Goal: Task Accomplishment & Management: Manage account settings

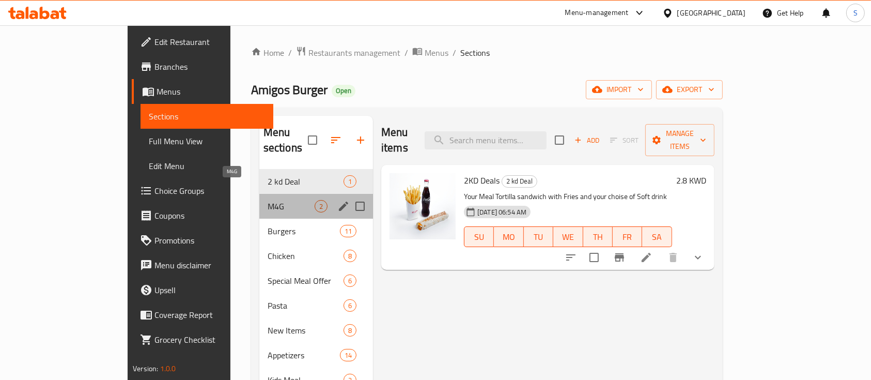
click at [268, 200] on span "M4G" at bounding box center [291, 206] width 47 height 12
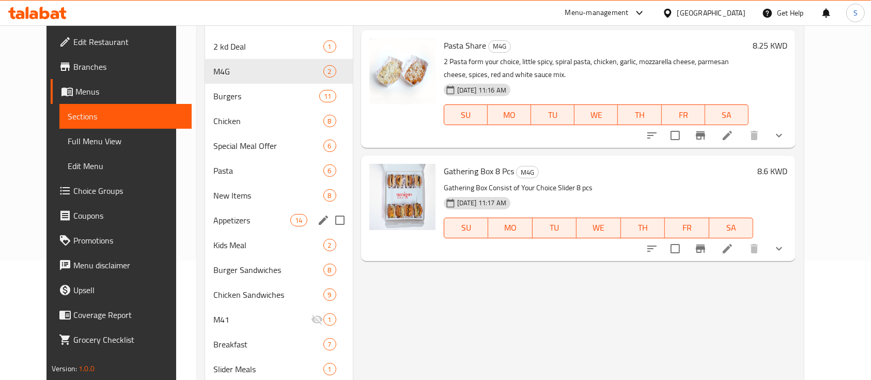
scroll to position [137, 0]
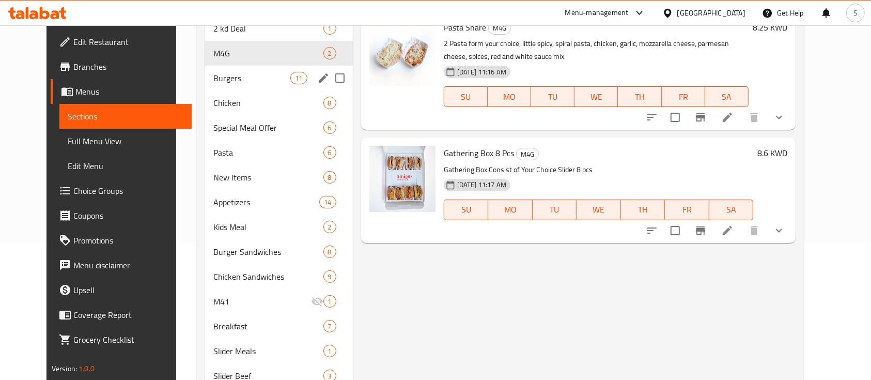
click at [223, 77] on span "Burgers" at bounding box center [252, 78] width 78 height 12
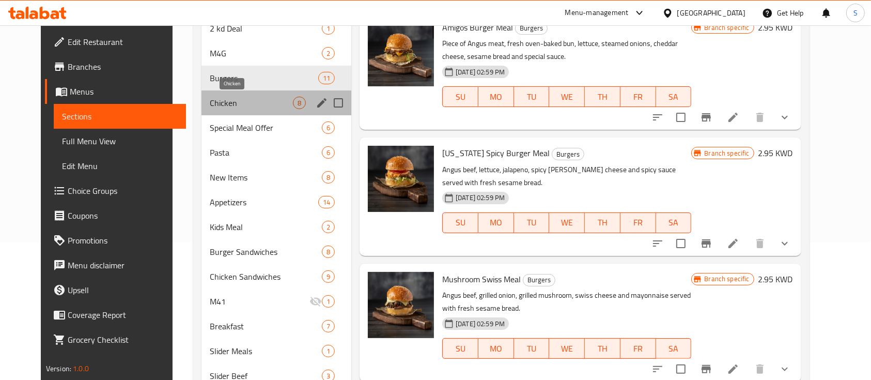
click at [234, 99] on span "Chicken" at bounding box center [251, 103] width 83 height 12
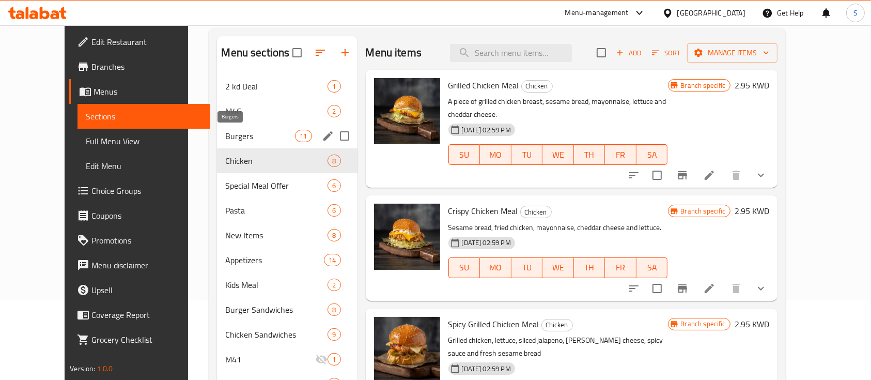
scroll to position [77, 0]
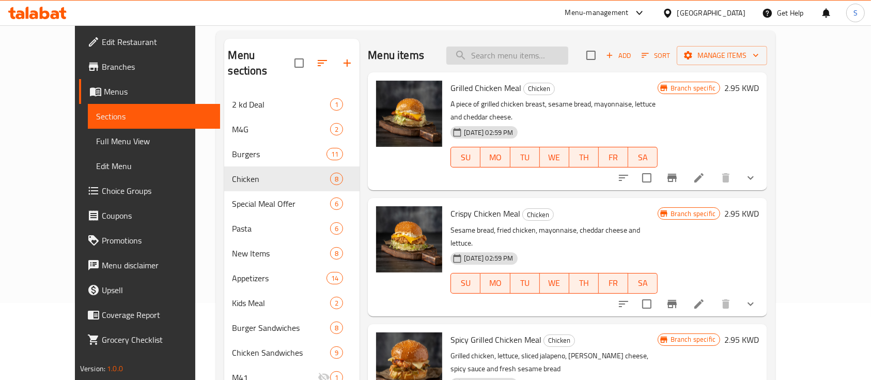
click at [534, 59] on input "search" at bounding box center [507, 56] width 122 height 18
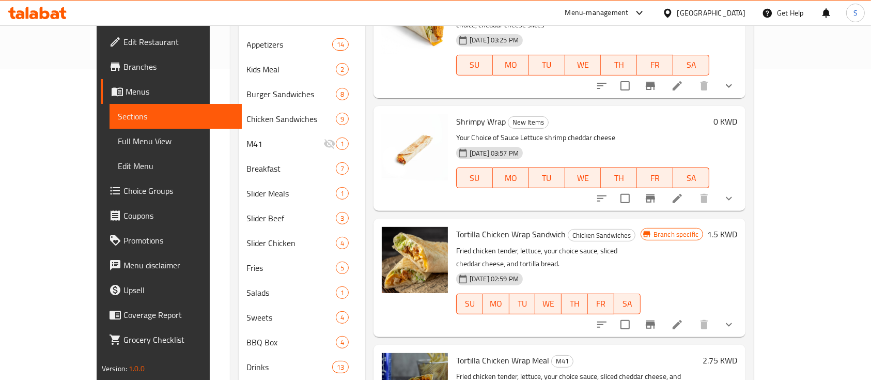
scroll to position [283, 0]
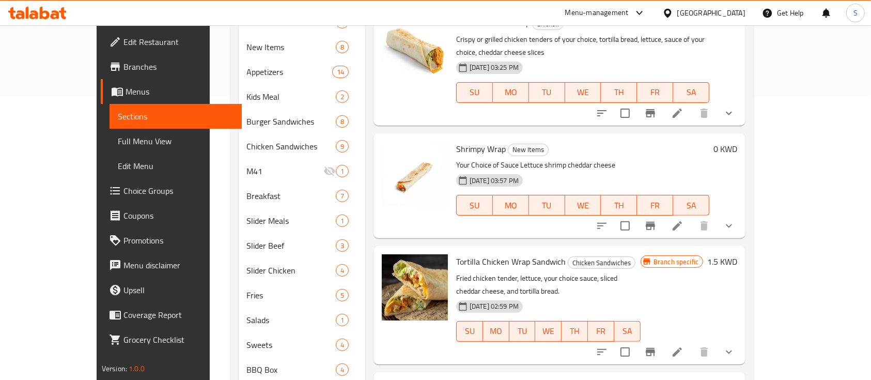
type input "wrap"
click at [735, 220] on icon "show more" at bounding box center [729, 226] width 12 height 12
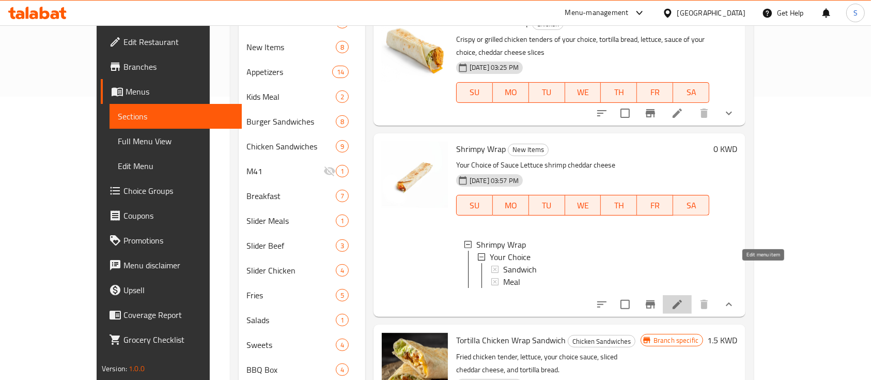
click at [684, 298] on icon at bounding box center [677, 304] width 12 height 12
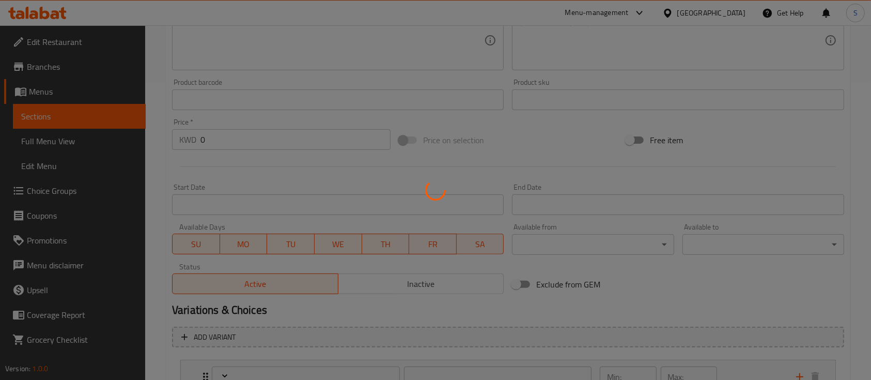
scroll to position [382, 0]
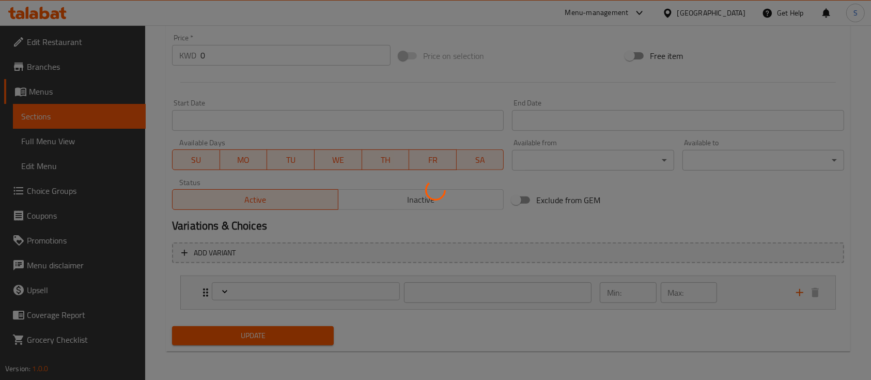
type input "اختيارك"
type input "0"
type input "1"
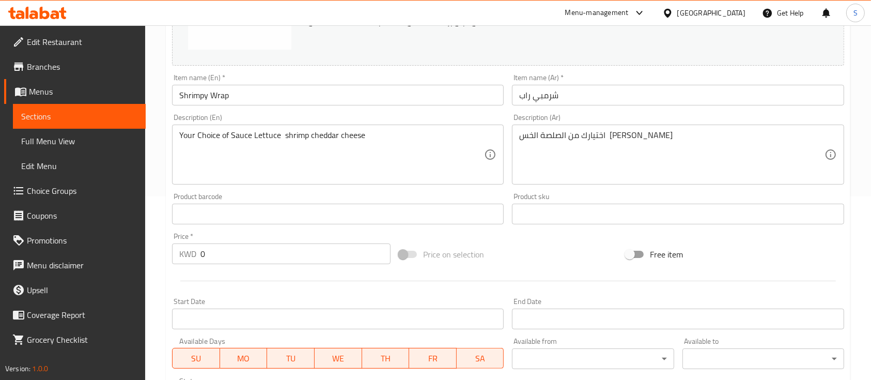
scroll to position [69, 0]
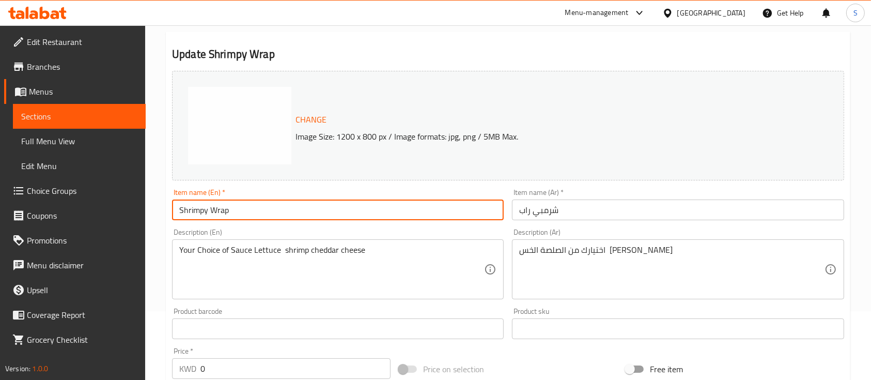
click at [264, 212] on input "Shrimpy Wrap" at bounding box center [338, 209] width 332 height 21
click at [259, 126] on img at bounding box center [291, 190] width 207 height 207
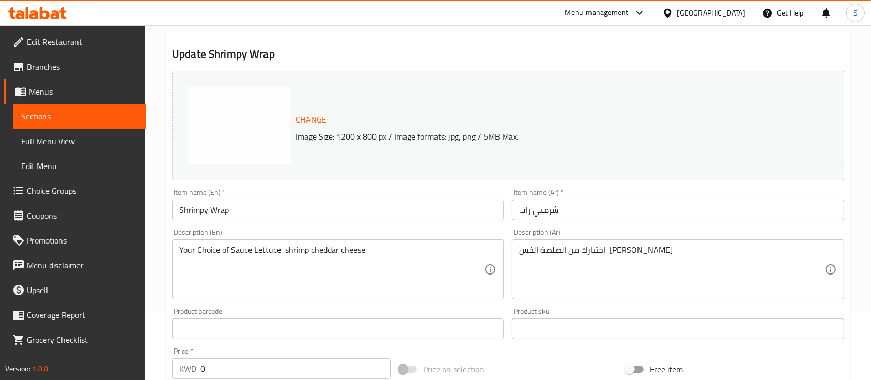
click at [309, 123] on span "Change" at bounding box center [311, 119] width 31 height 15
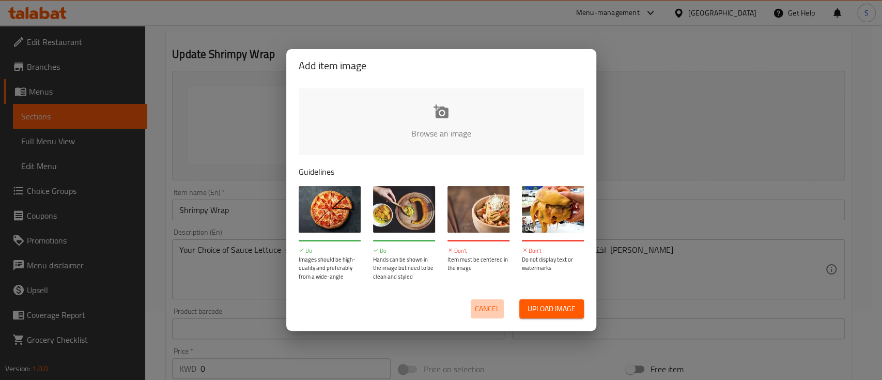
click at [489, 315] on span "Cancel" at bounding box center [487, 308] width 25 height 13
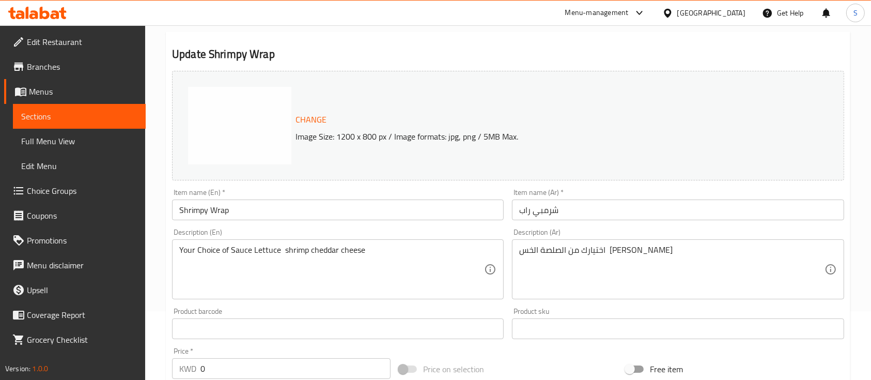
scroll to position [0, 0]
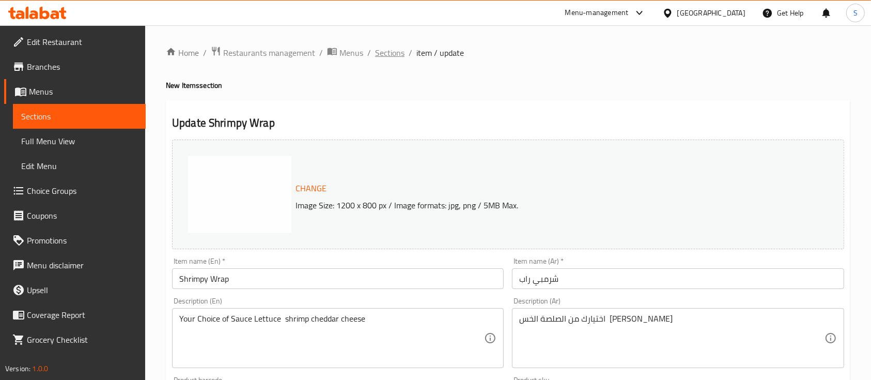
click at [399, 51] on span "Sections" at bounding box center [389, 53] width 29 height 12
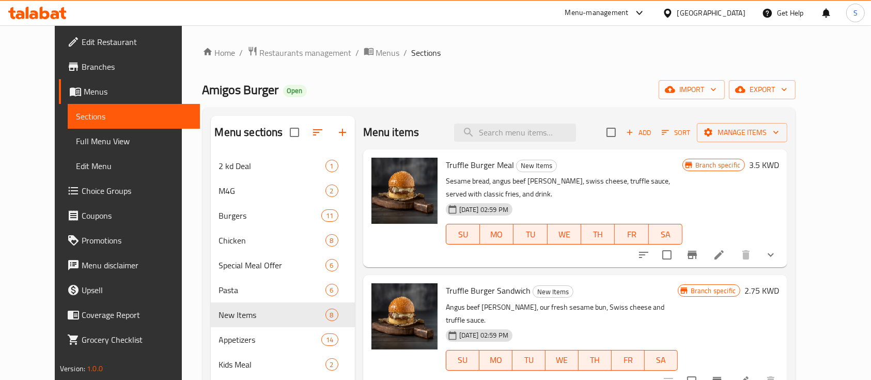
click at [510, 144] on div "Menu items Add Sort Manage items" at bounding box center [575, 133] width 424 height 34
click at [513, 136] on input "search" at bounding box center [515, 132] width 122 height 18
paste input "Shrimpy Wrap"
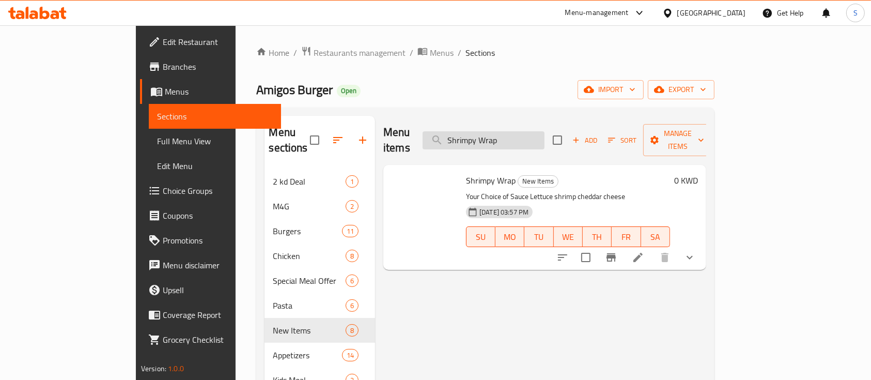
type input "Shrimpy Wrap"
click at [653, 248] on li at bounding box center [638, 257] width 29 height 19
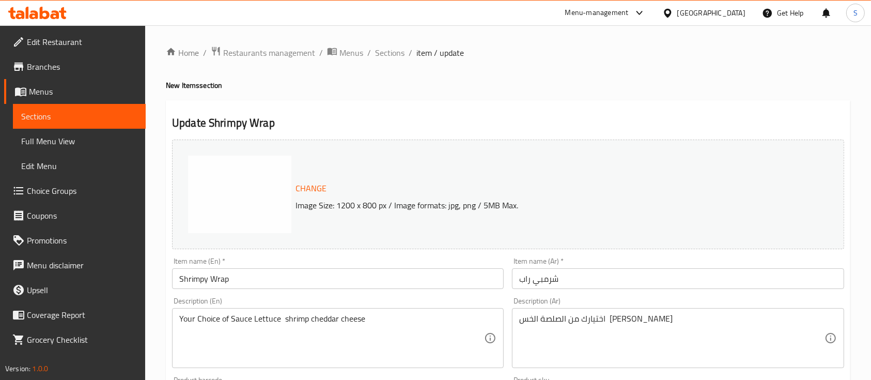
click at [211, 284] on input "Shrimpy Wrap" at bounding box center [338, 278] width 332 height 21
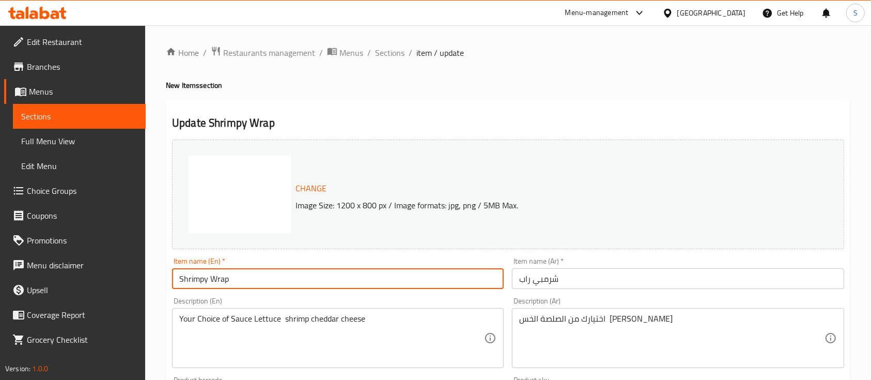
click at [211, 284] on input "Shrimpy Wrap" at bounding box center [338, 278] width 332 height 21
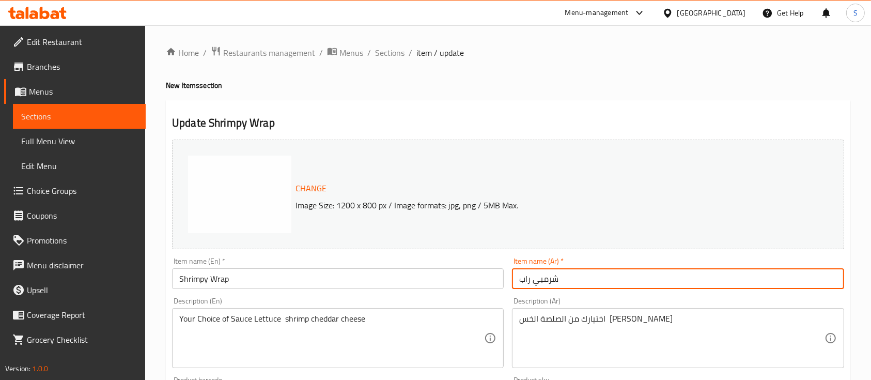
click at [554, 274] on input "شرمبي راب" at bounding box center [678, 278] width 332 height 21
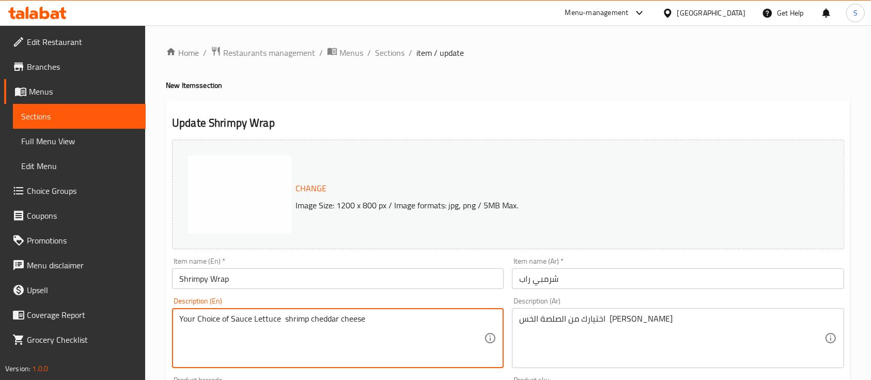
click at [357, 323] on textarea "Your Choice of Sauce Lettuce shrimp cheddar cheese" at bounding box center [331, 338] width 305 height 49
click at [641, 313] on div "اختيارك من الصلصة الخس الروبيان جبن الشيدر Description (Ar)" at bounding box center [678, 338] width 332 height 60
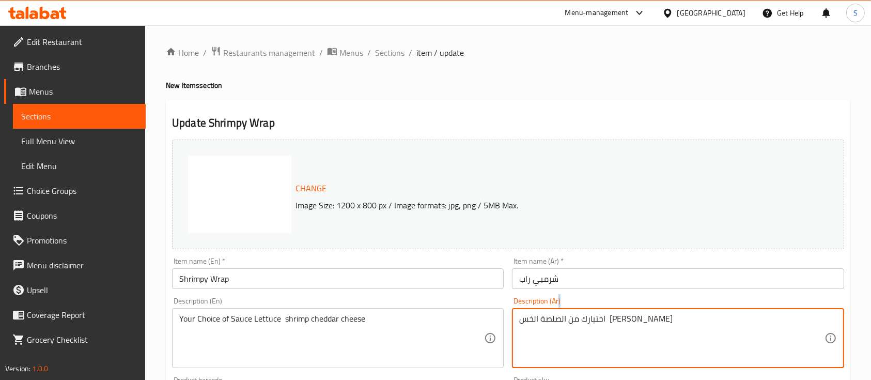
click at [641, 313] on div "اختيارك من الصلصة الخس الروبيان جبن الشيدر Description (Ar)" at bounding box center [678, 338] width 332 height 60
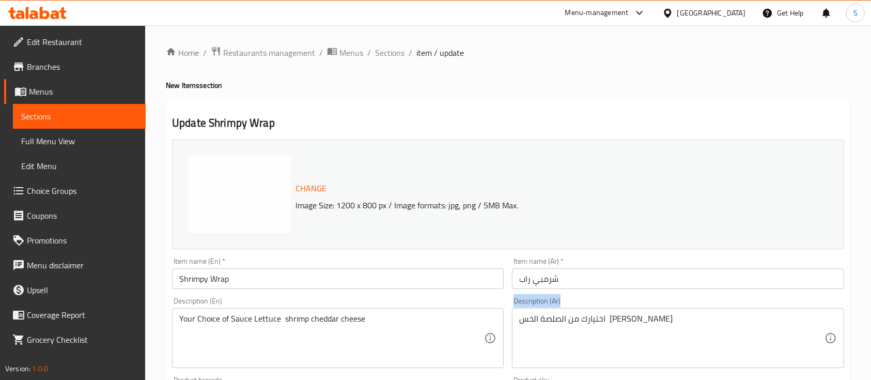
click at [641, 313] on div "اختيارك من الصلصة الخس الروبيان جبن الشيدر Description (Ar)" at bounding box center [678, 338] width 332 height 60
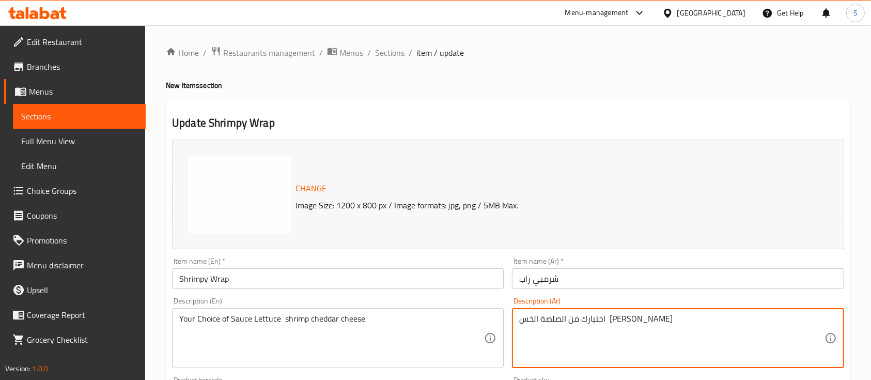
click at [639, 328] on textarea "اختيارك من الصلصة الخس [PERSON_NAME]" at bounding box center [671, 338] width 305 height 49
click at [639, 320] on textarea "اختيارك من الصلصة الخس [PERSON_NAME]" at bounding box center [671, 338] width 305 height 49
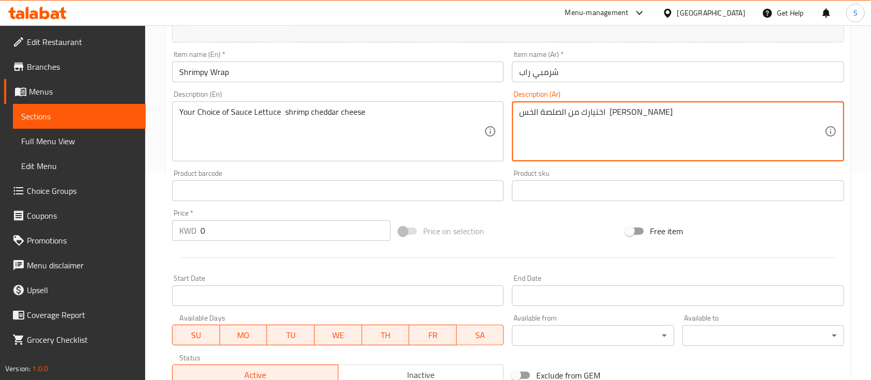
scroll to position [382, 0]
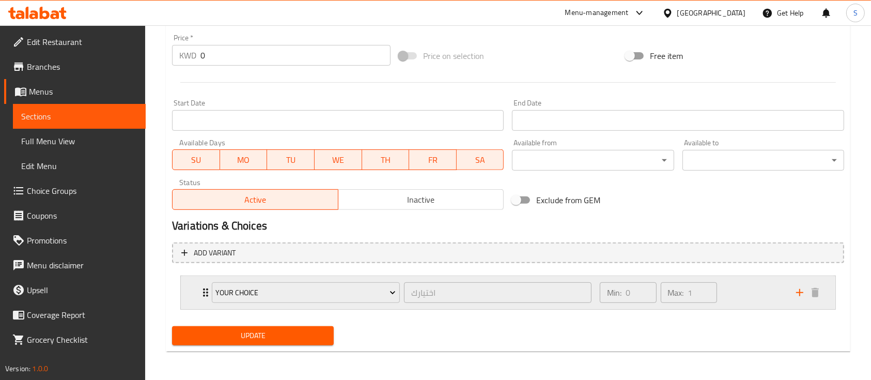
click at [741, 288] on div "Min: 0 ​ Max: 1 ​" at bounding box center [692, 292] width 196 height 33
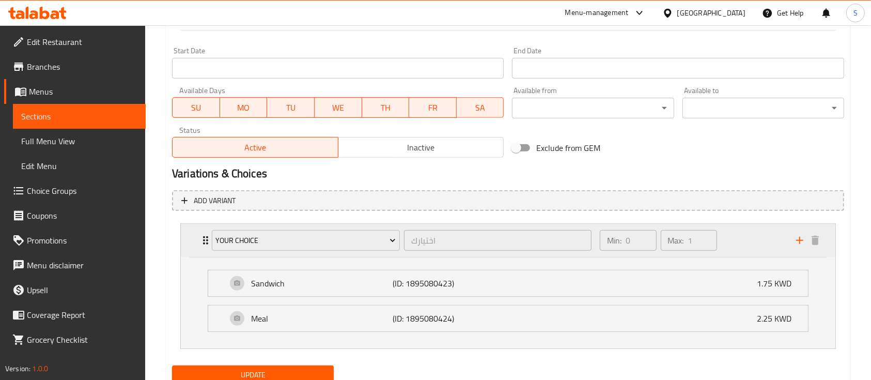
scroll to position [473, 0]
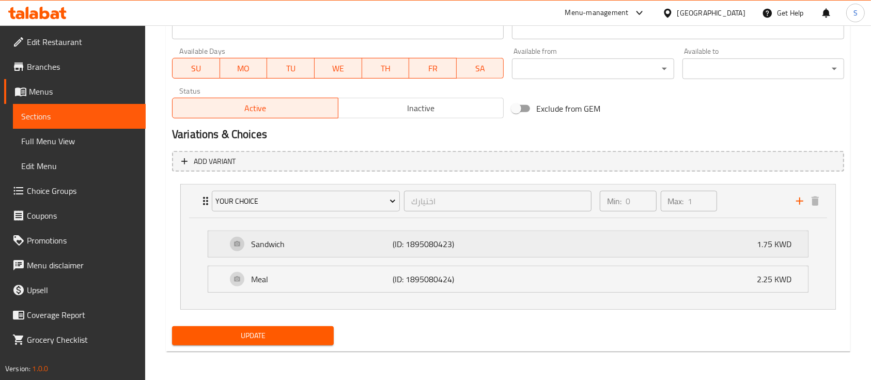
click at [745, 245] on div "Sandwich (ID: 1895080423) 1.75 KWD" at bounding box center [511, 244] width 569 height 26
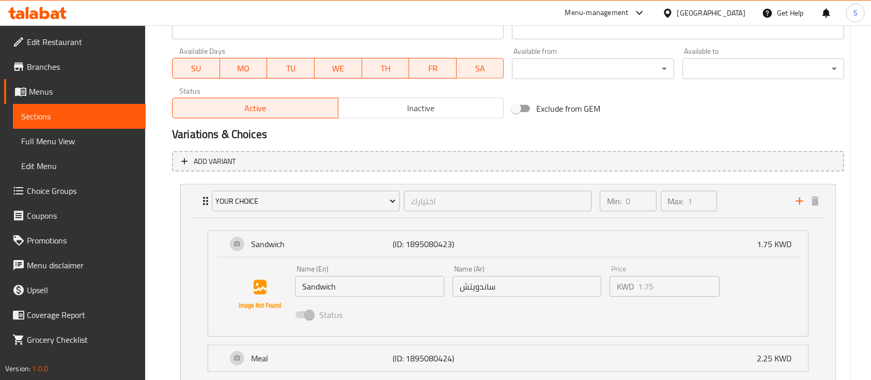
click at [748, 245] on div "Your Choice​ اختيارك ​ Min: 0 ​ Max: 1 ​ Sandwich (ID: 1895080423) 1.75 KWD Nam…" at bounding box center [508, 286] width 672 height 213
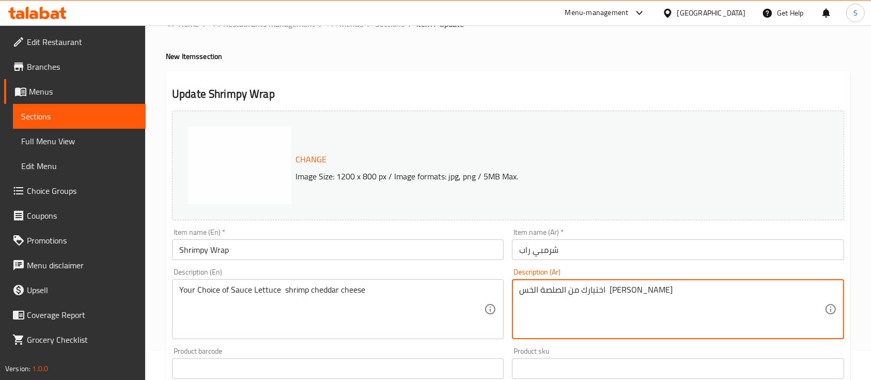
scroll to position [0, 0]
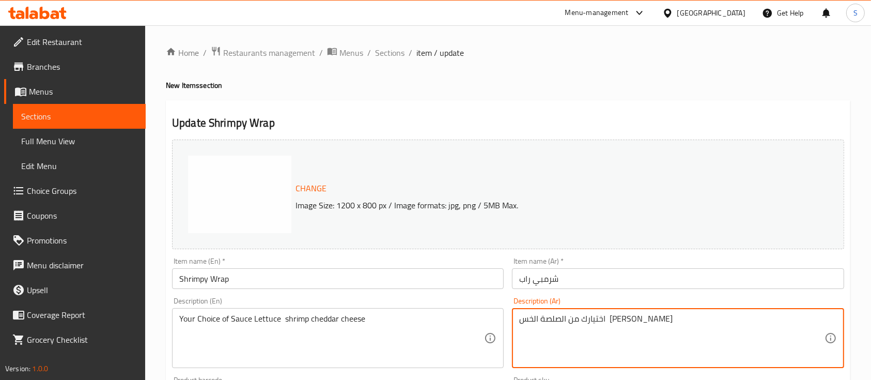
click at [201, 280] on input "Shrimpy Wrap" at bounding box center [338, 278] width 332 height 21
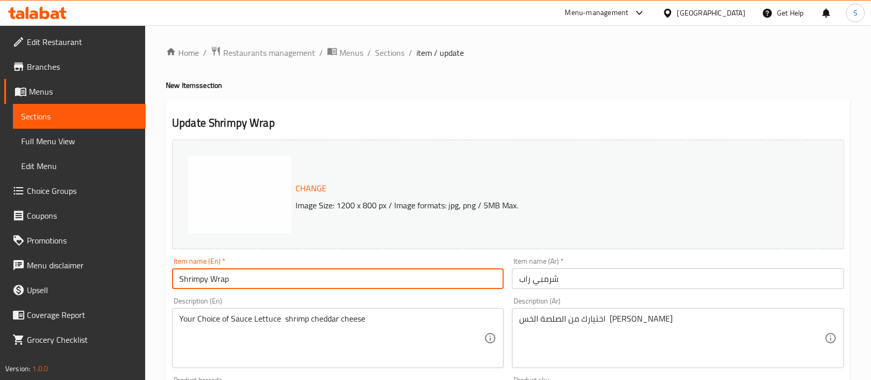
click at [201, 280] on input "Shrimpy Wrap" at bounding box center [338, 278] width 332 height 21
click at [389, 56] on span "Sections" at bounding box center [389, 53] width 29 height 12
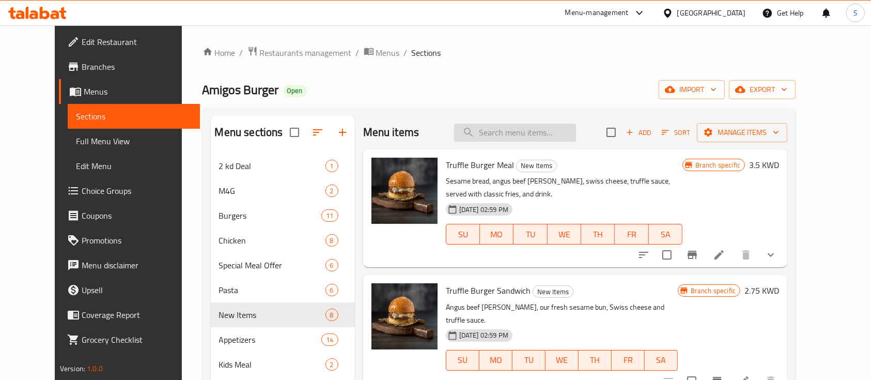
click at [530, 140] on input "search" at bounding box center [515, 132] width 122 height 18
paste input "Shrimpy Wrap"
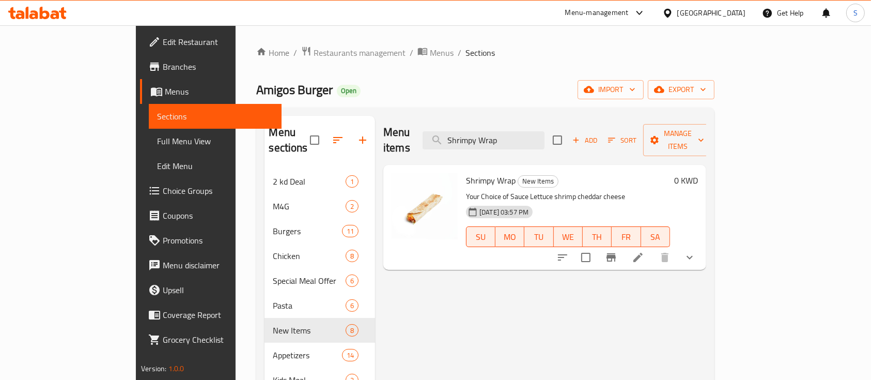
type input "Shrimpy Wrap"
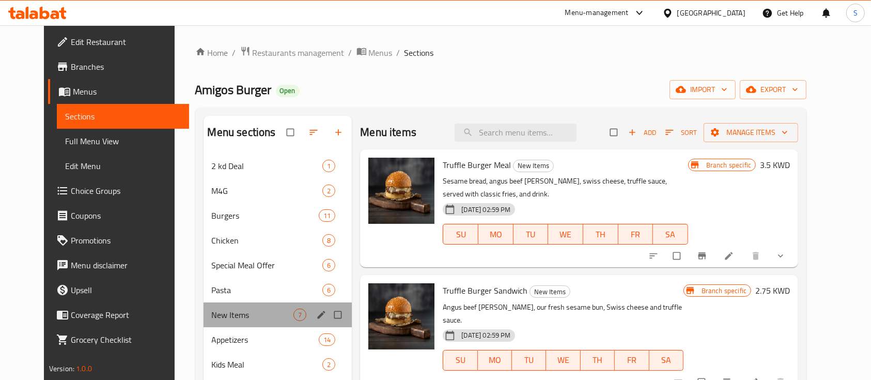
click at [250, 322] on div "New Items 7" at bounding box center [278, 314] width 149 height 25
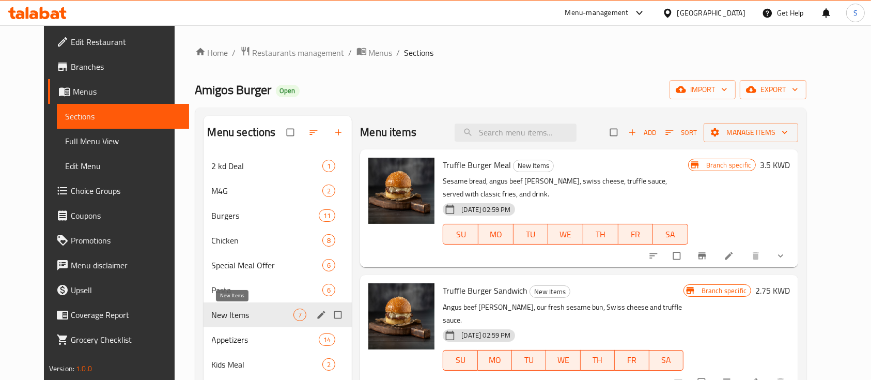
click at [253, 316] on span "New Items" at bounding box center [253, 314] width 82 height 12
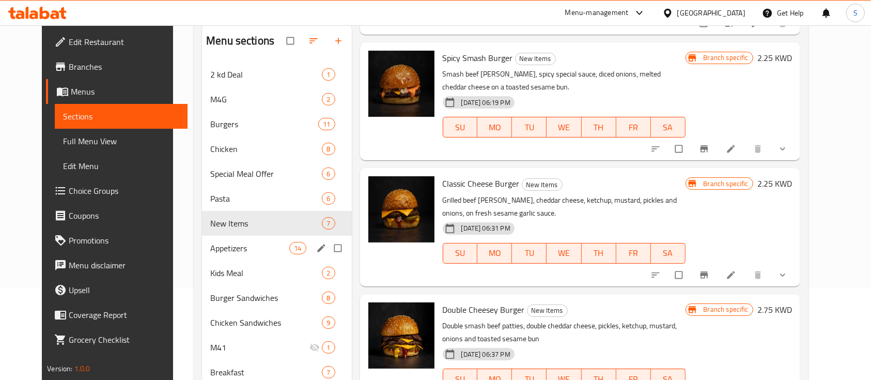
scroll to position [76, 0]
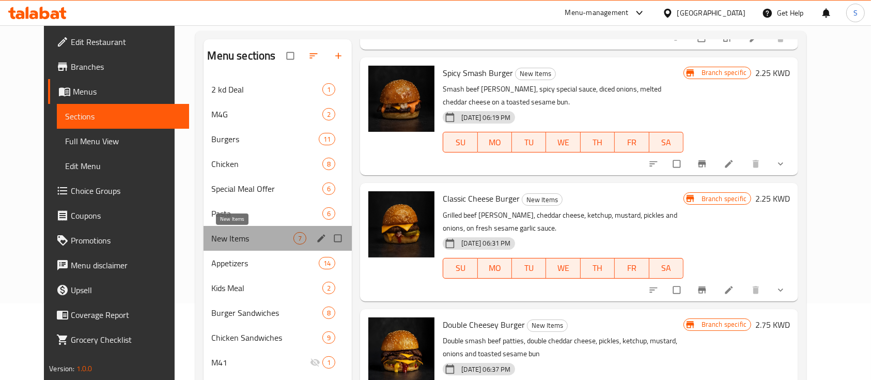
click at [219, 237] on span "New Items" at bounding box center [253, 238] width 82 height 12
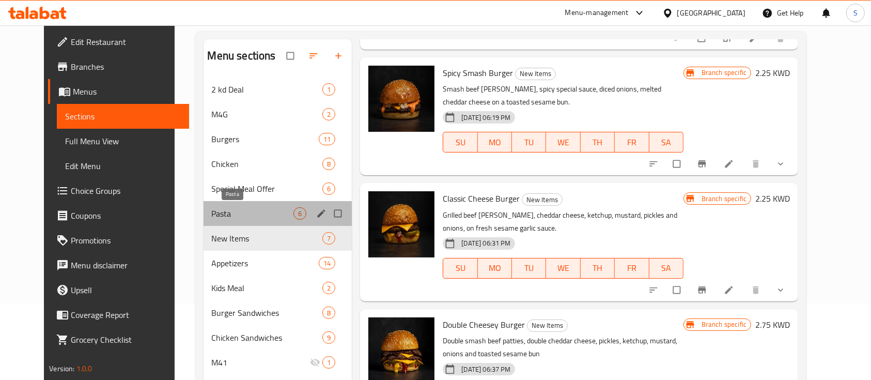
click at [223, 217] on span "Pasta" at bounding box center [253, 213] width 82 height 12
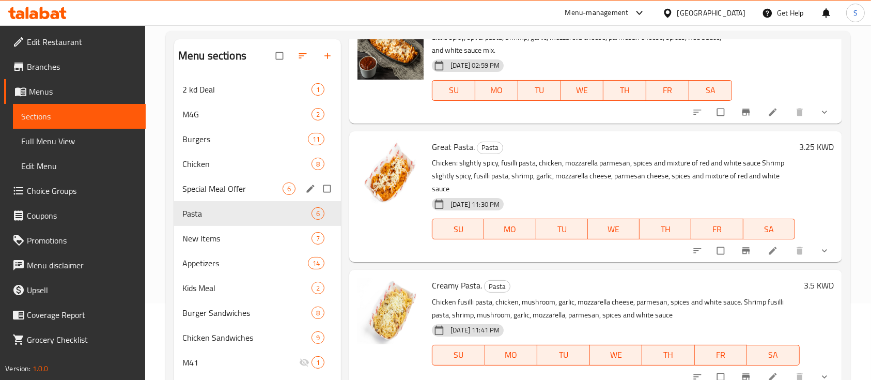
scroll to position [193, 0]
click at [221, 218] on span "Pasta" at bounding box center [232, 213] width 100 height 12
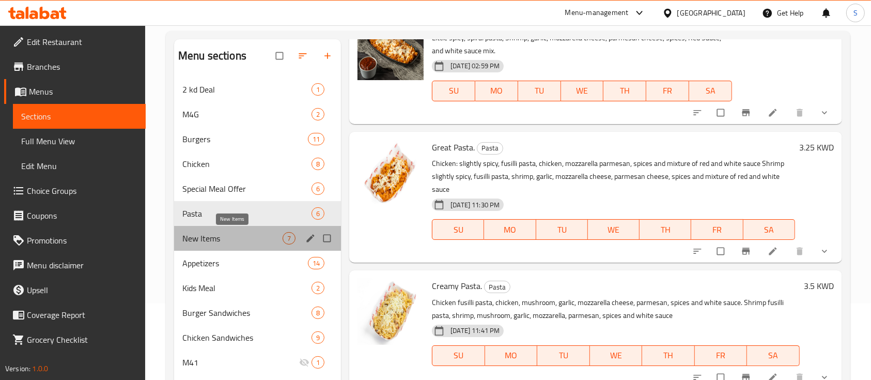
click at [223, 242] on span "New Items" at bounding box center [232, 238] width 100 height 12
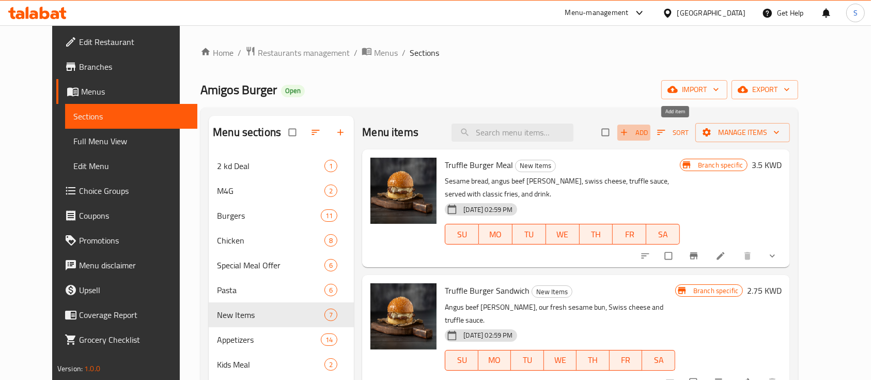
click at [648, 131] on span "Add" at bounding box center [634, 133] width 28 height 12
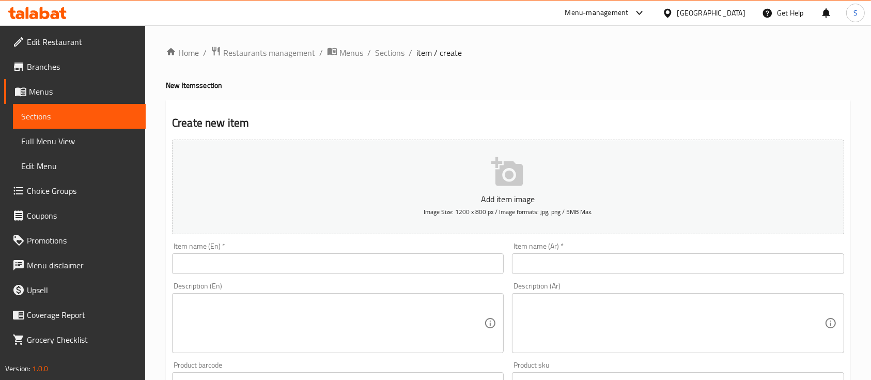
click at [321, 253] on div "Item name (En)   * Item name (En) *" at bounding box center [338, 258] width 332 height 32
click at [292, 268] on input "text" at bounding box center [338, 263] width 332 height 21
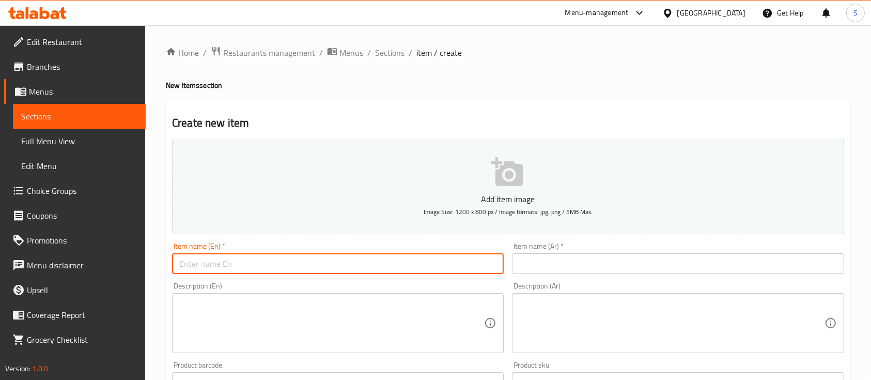
paste input "Shrimpy Wrap"
type input "Shrimpy Wrap"
click at [279, 323] on textarea at bounding box center [331, 323] width 305 height 49
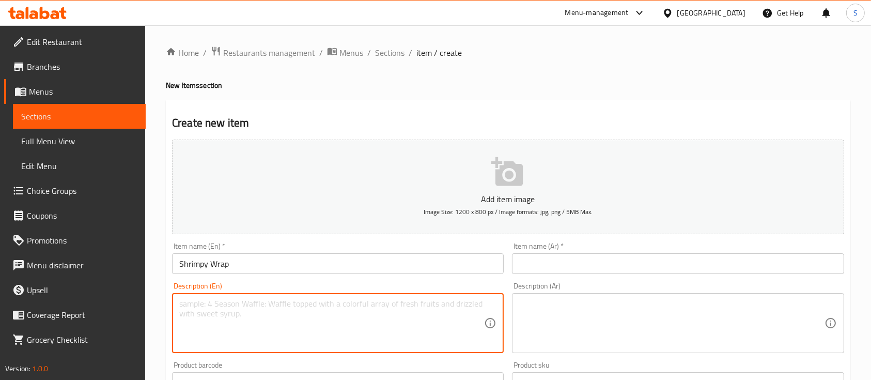
paste textarea "Your Choice of Sauce Lettuce shrimp cheddar cheese"
type textarea "Your Choice of Sauce Lettuce shrimp cheddar cheese"
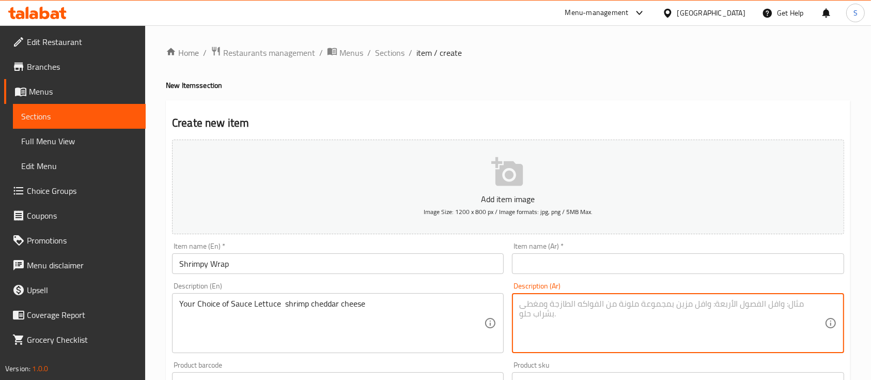
click at [619, 341] on textarea at bounding box center [671, 323] width 305 height 49
paste textarea "اختيارك من الصلصة الخس [PERSON_NAME]"
type textarea "اختيارك من الصلصة الخس [PERSON_NAME]"
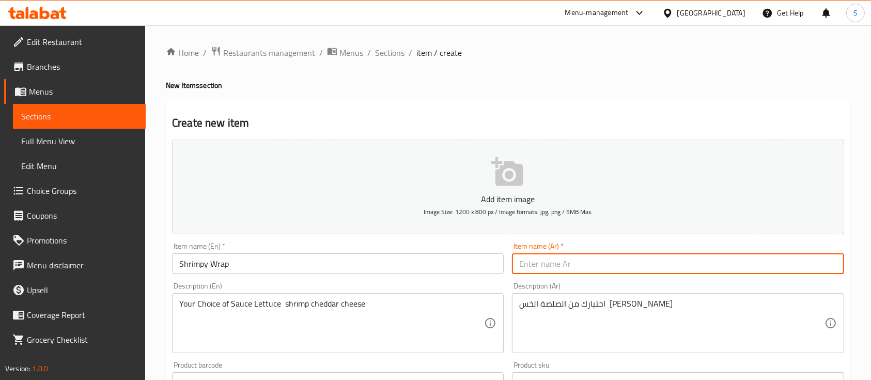
click at [573, 256] on input "text" at bounding box center [678, 263] width 332 height 21
paste input "شرمبي راب"
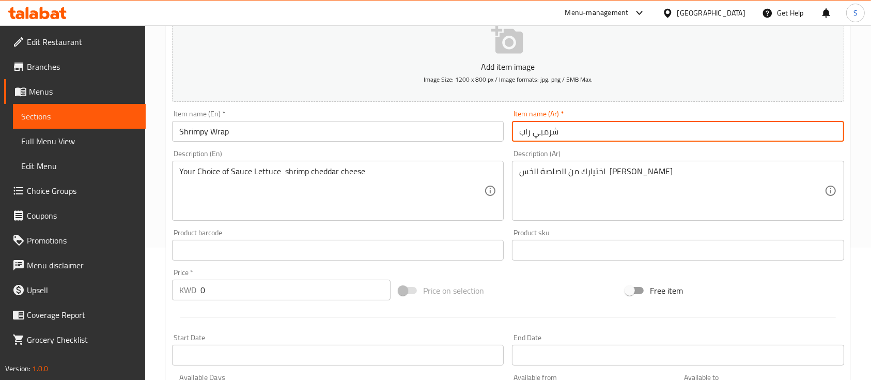
scroll to position [137, 0]
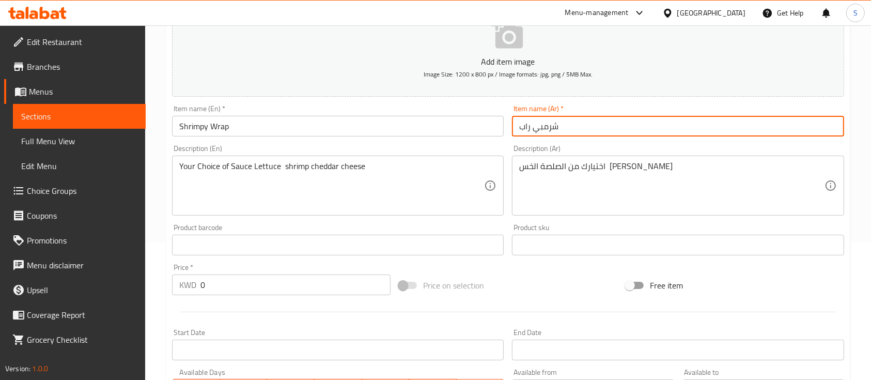
type input "شرمبي راب"
click at [509, 44] on icon "button" at bounding box center [507, 34] width 32 height 29
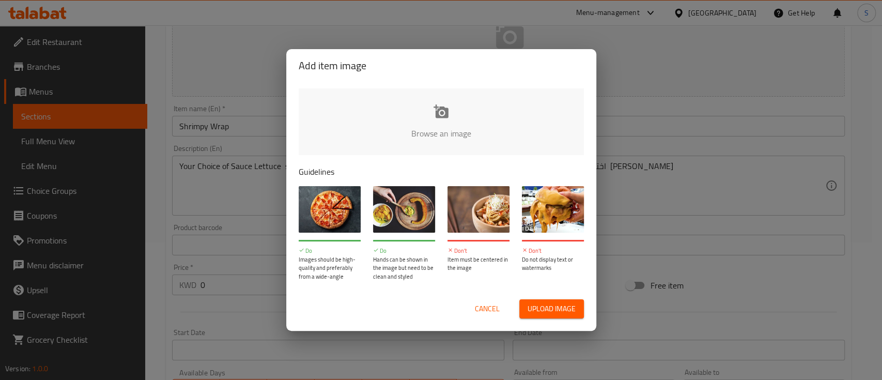
click at [458, 126] on input "file" at bounding box center [791, 136] width 984 height 97
click at [487, 304] on span "Cancel" at bounding box center [487, 308] width 25 height 13
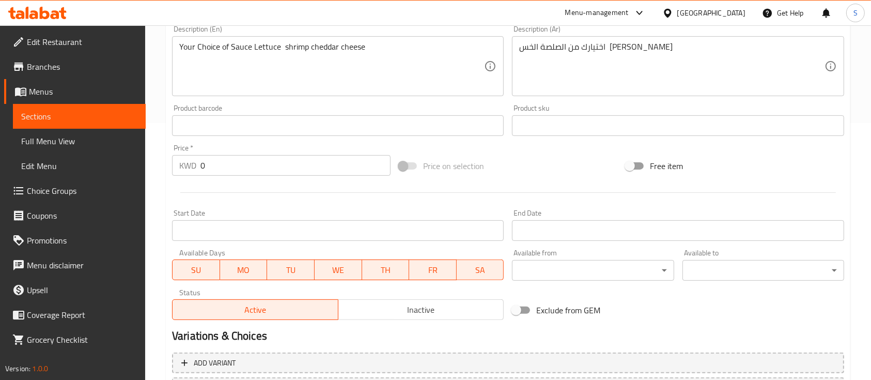
scroll to position [350, 0]
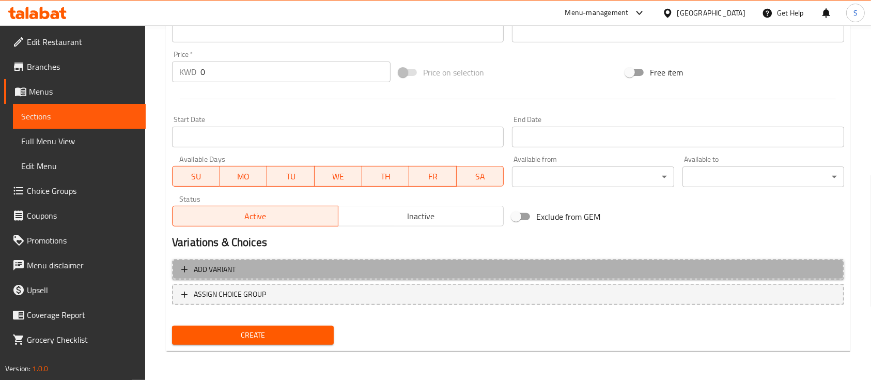
click at [248, 267] on span "Add variant" at bounding box center [508, 269] width 654 height 13
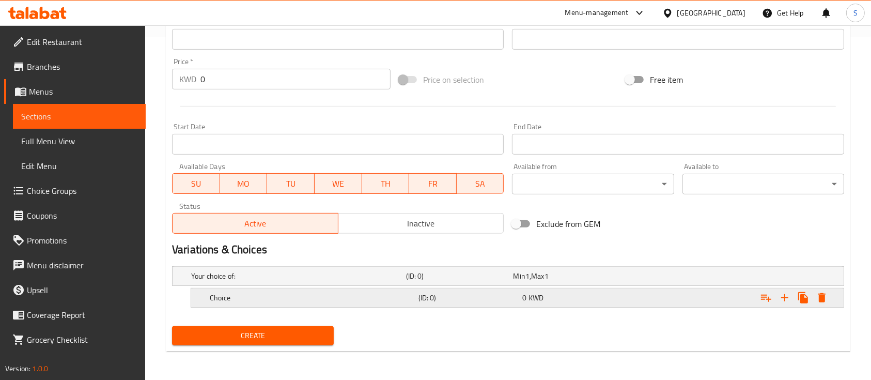
click at [307, 296] on h5 "Choice" at bounding box center [312, 297] width 205 height 10
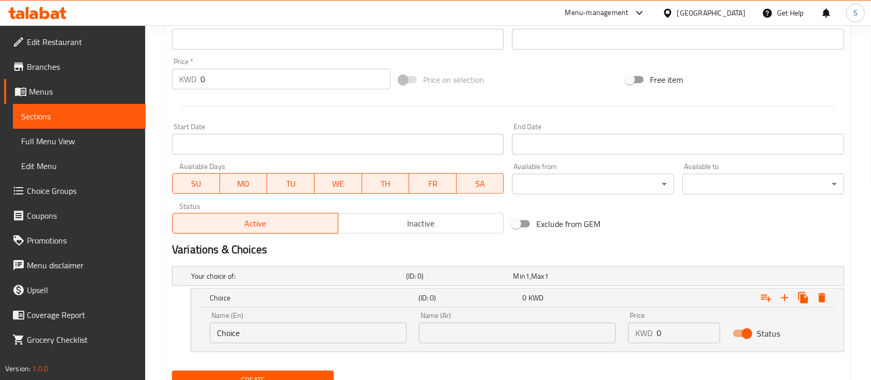
click at [262, 332] on input "Choice" at bounding box center [308, 332] width 197 height 21
type input "Sandwich"
click at [458, 338] on input "text" at bounding box center [517, 332] width 197 height 21
type input "سندوتش"
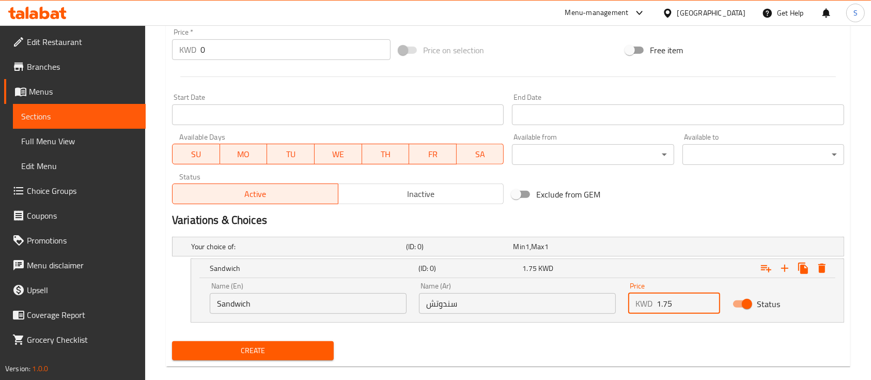
scroll to position [388, 0]
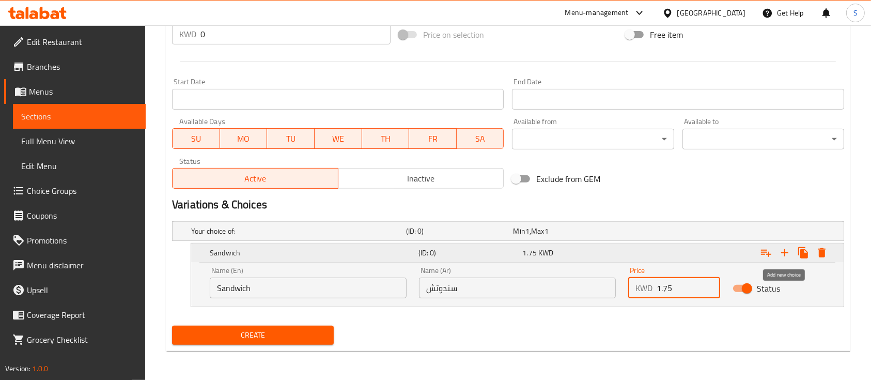
type input "1.75"
click at [786, 250] on icon "Expand" at bounding box center [785, 252] width 12 height 12
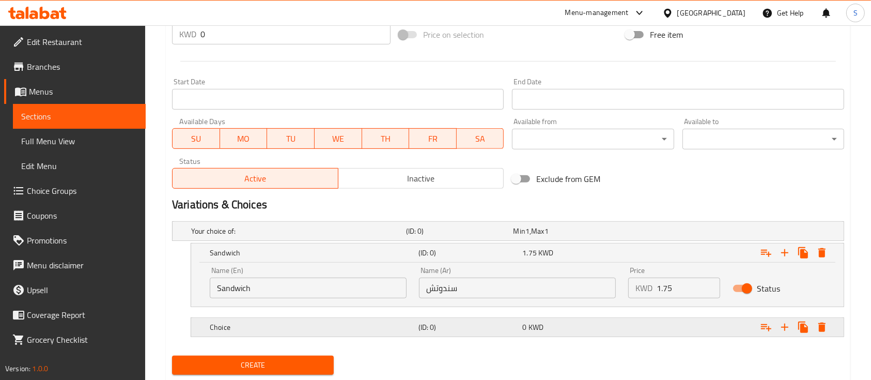
click at [344, 322] on h5 "Choice" at bounding box center [312, 327] width 205 height 10
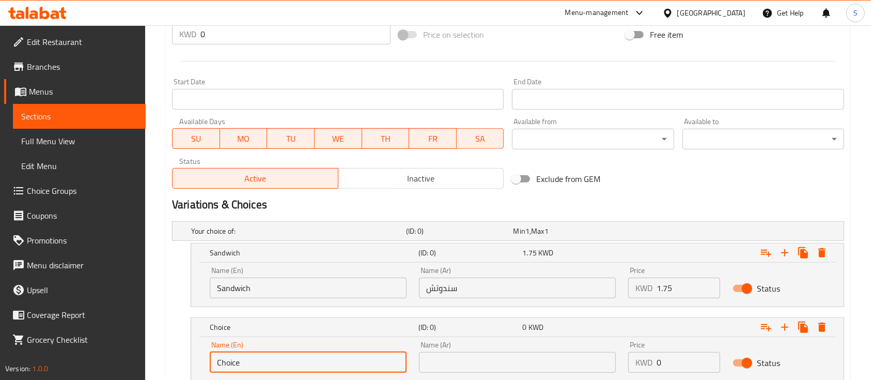
click at [274, 364] on input "Choice" at bounding box center [308, 362] width 197 height 21
type input "’"
type input "Meal = fries + drink"
click at [442, 367] on input "text" at bounding box center [517, 362] width 197 height 21
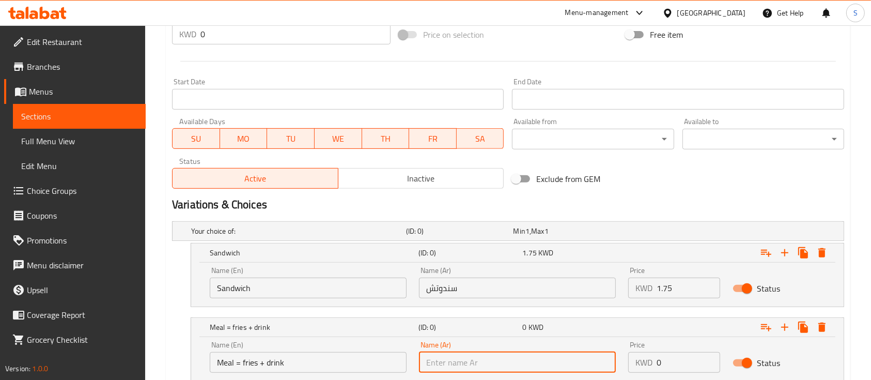
type input "وجبة = فرايز + مشروب"
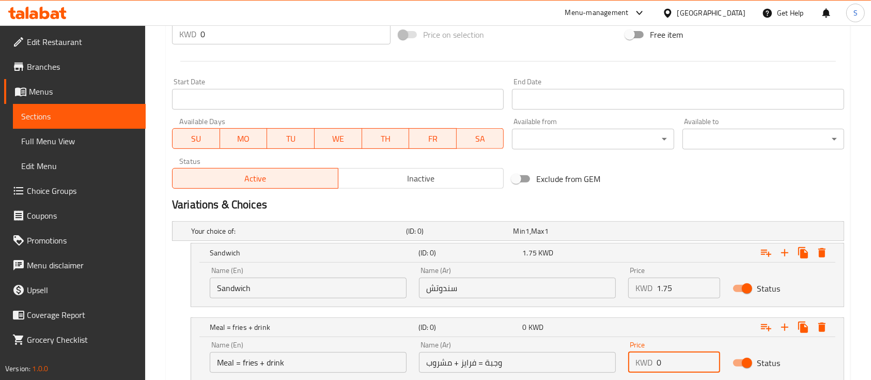
click at [678, 361] on input "0" at bounding box center [689, 362] width 64 height 21
drag, startPoint x: 678, startPoint y: 361, endPoint x: 645, endPoint y: 365, distance: 32.8
click at [645, 365] on div "KWD 0 Price" at bounding box center [674, 362] width 92 height 21
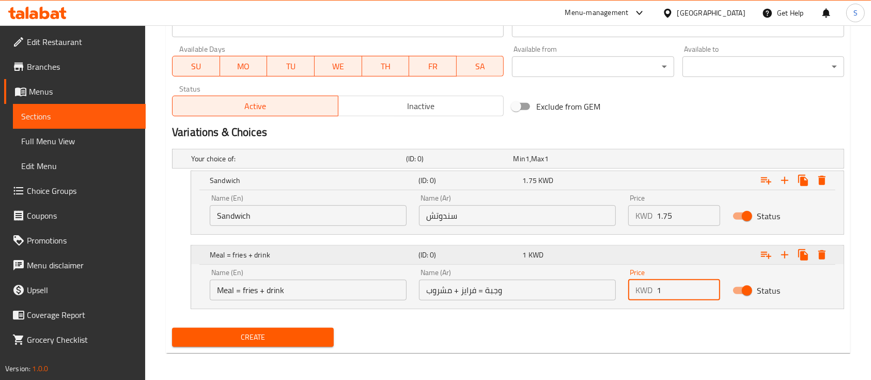
scroll to position [462, 0]
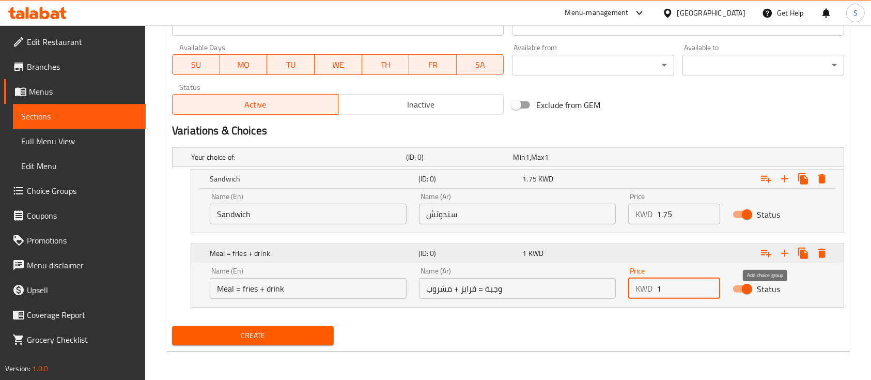
type input "1"
click at [766, 256] on icon "Expand" at bounding box center [766, 253] width 12 height 12
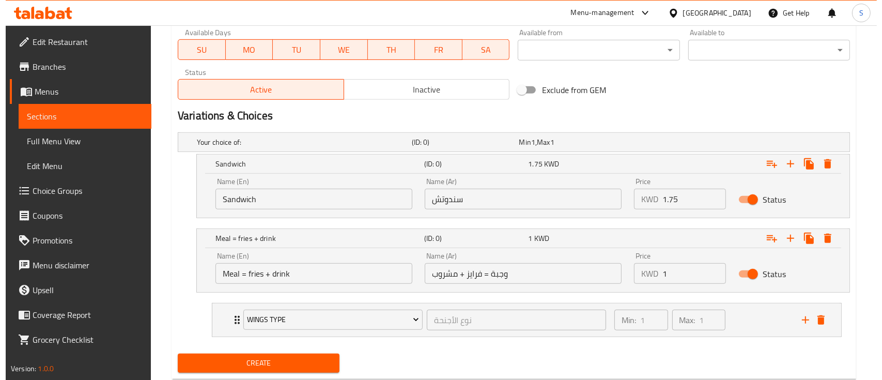
scroll to position [504, 0]
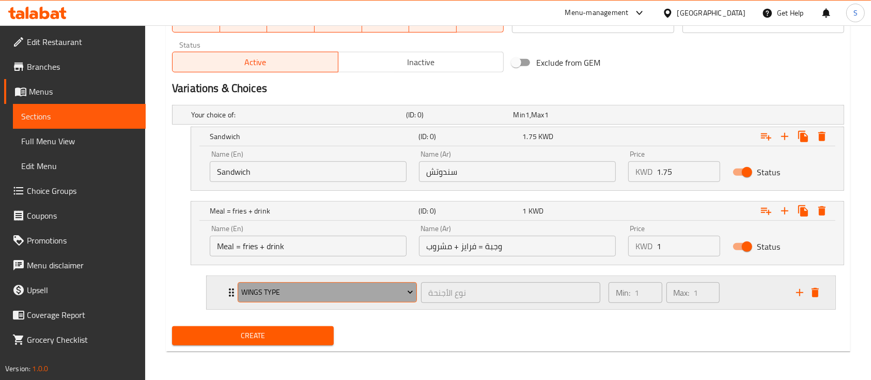
click at [394, 291] on span "Wings Type" at bounding box center [327, 292] width 172 height 13
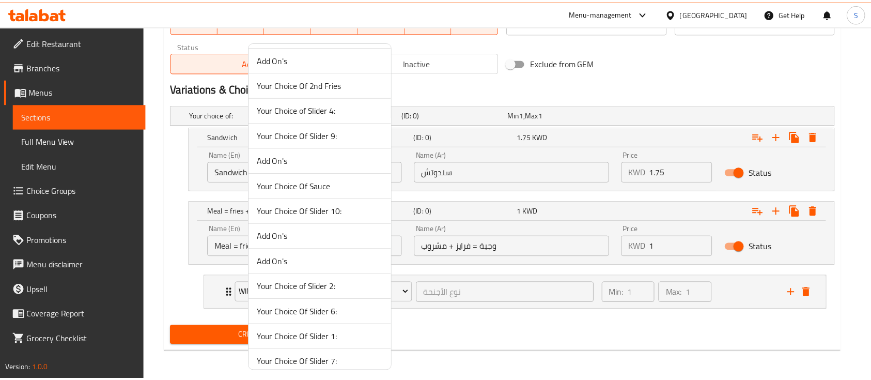
scroll to position [3109, 0]
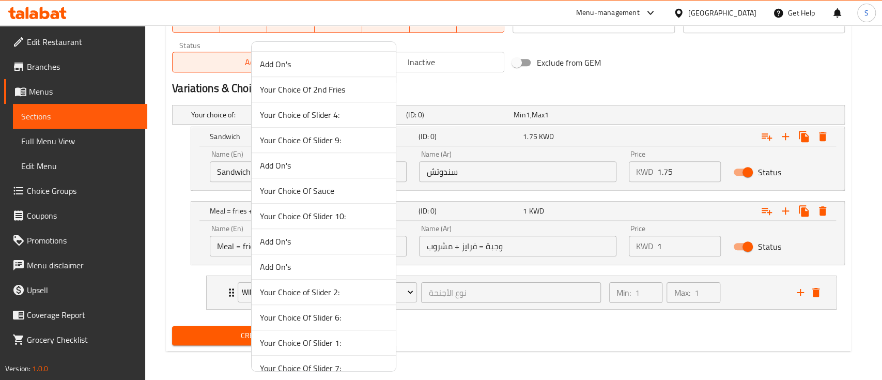
click at [329, 184] on span "Your Choice Of Sauce" at bounding box center [324, 190] width 128 height 12
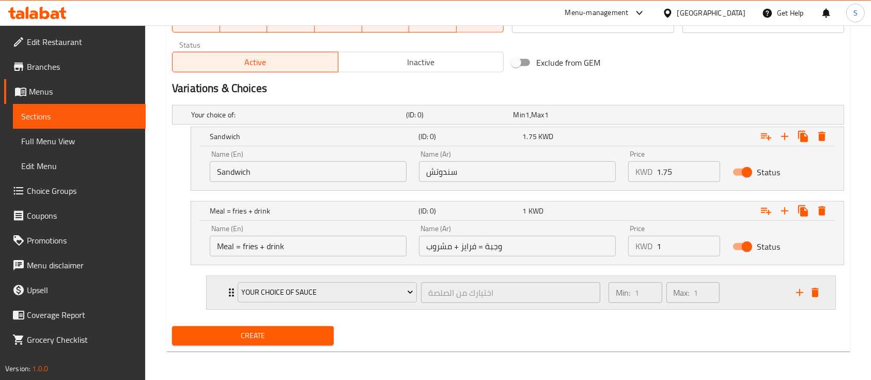
click at [725, 291] on div "Min: 1 ​ Max: 1 ​" at bounding box center [697, 292] width 188 height 33
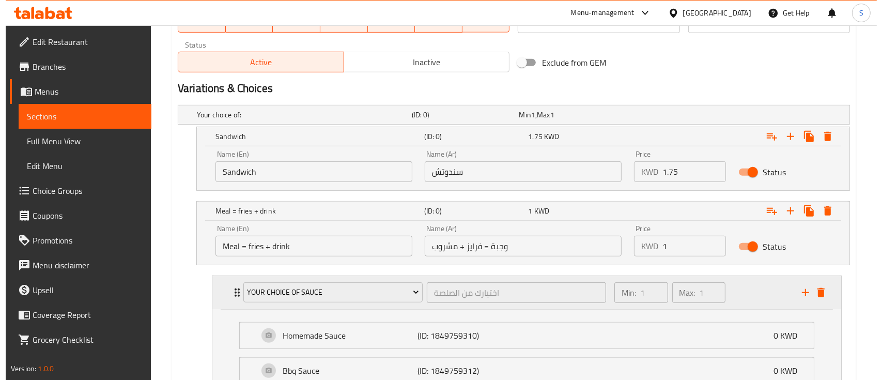
scroll to position [630, 0]
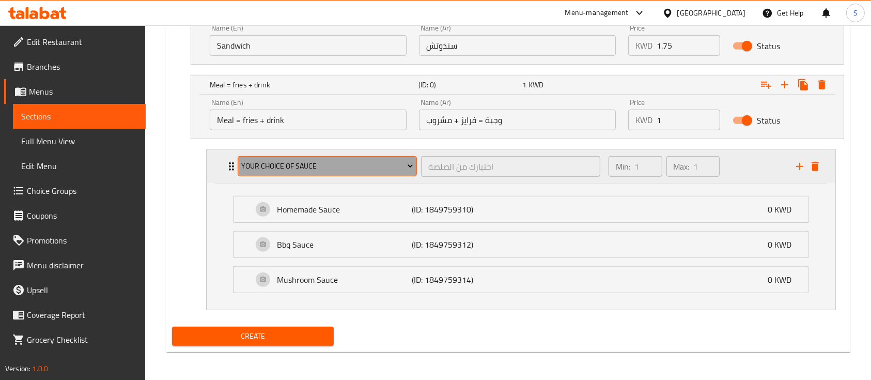
click at [349, 171] on span "Your Choice Of Sauce" at bounding box center [327, 166] width 172 height 13
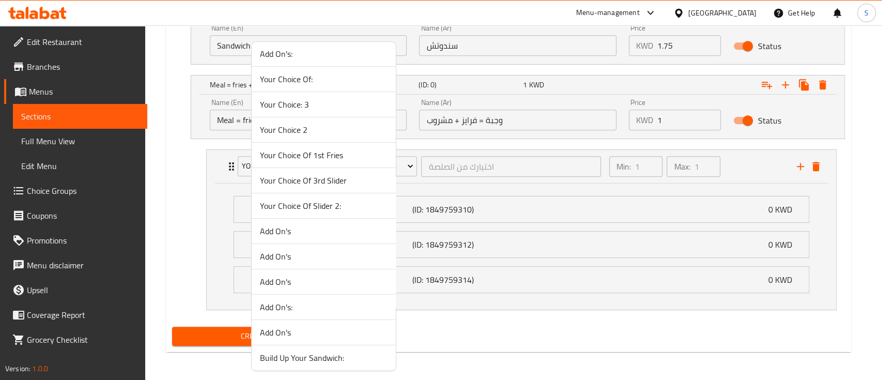
scroll to position [3341, 0]
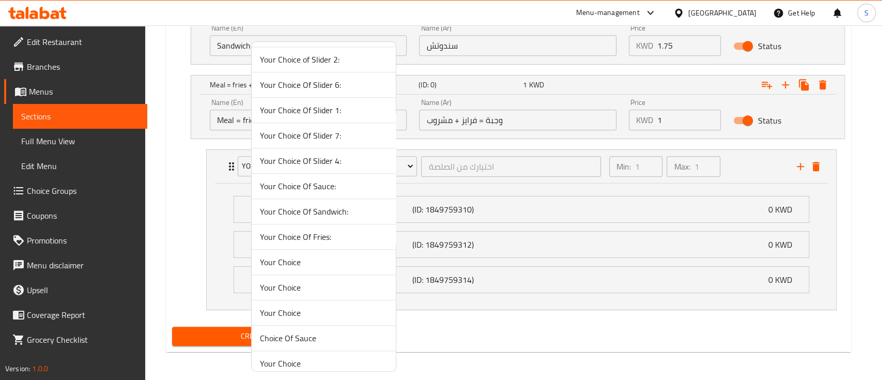
click at [329, 334] on span "Choice Of Sauce" at bounding box center [324, 338] width 128 height 12
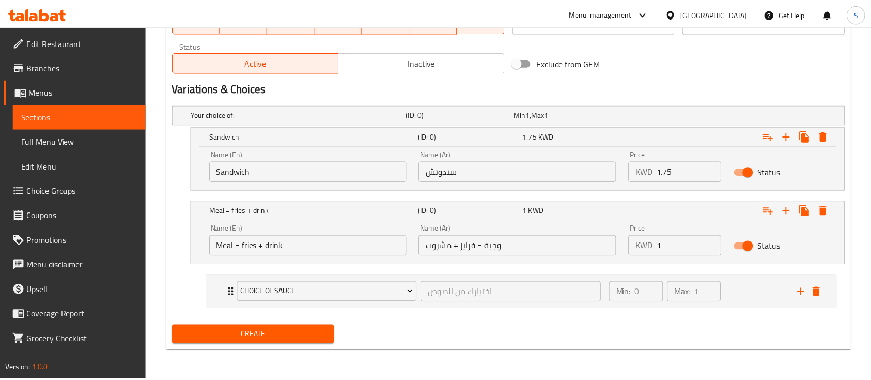
scroll to position [504, 0]
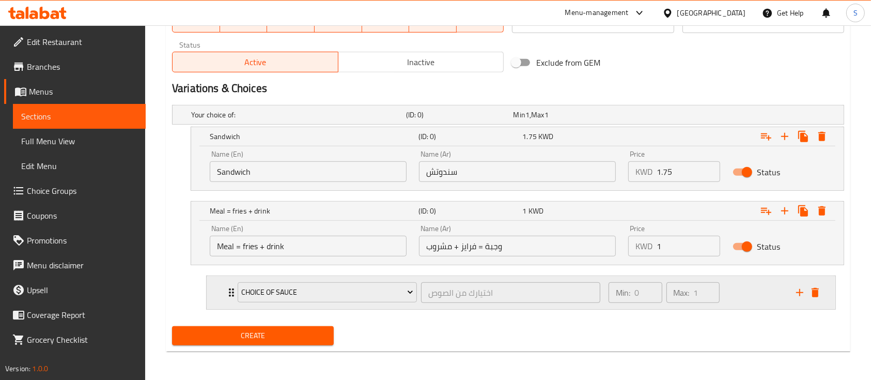
click at [759, 290] on div "Min: 0 ​ Max: 1 ​" at bounding box center [697, 292] width 188 height 33
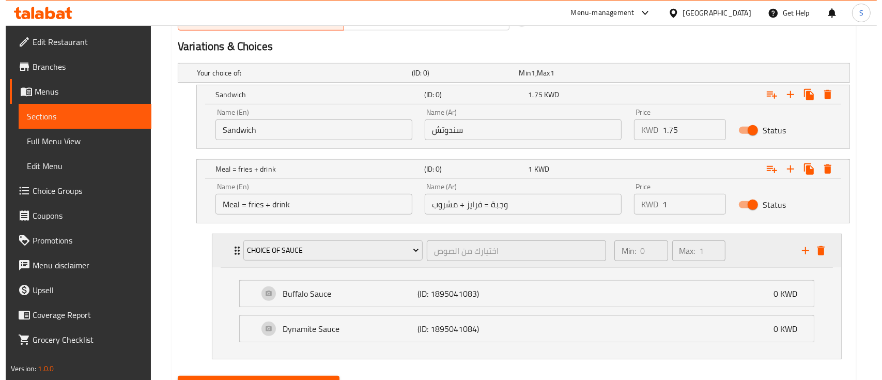
scroll to position [527, 0]
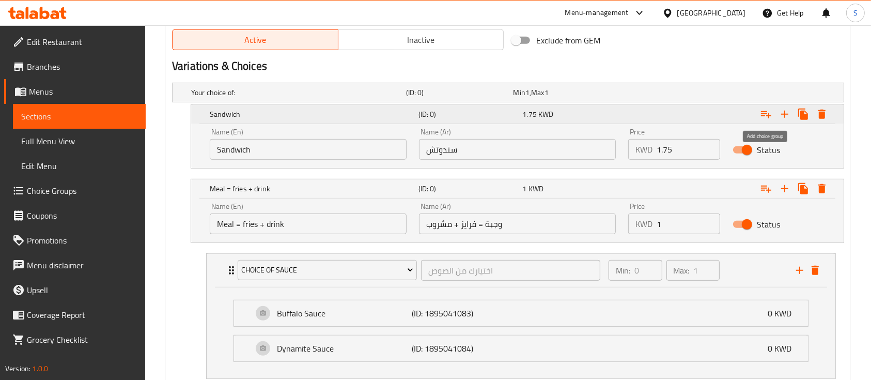
click at [764, 111] on icon "Expand" at bounding box center [766, 114] width 10 height 7
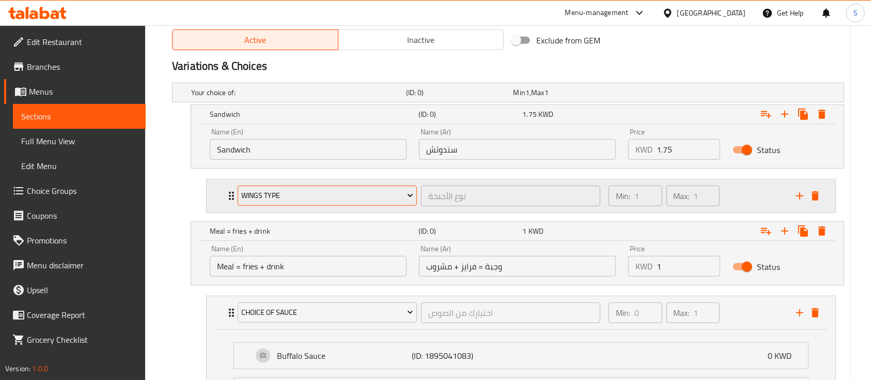
click at [372, 204] on button "Wings Type" at bounding box center [327, 196] width 179 height 21
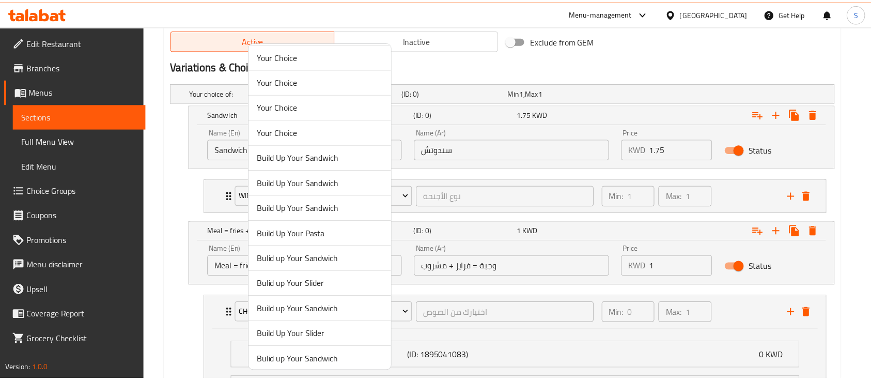
scroll to position [3341, 0]
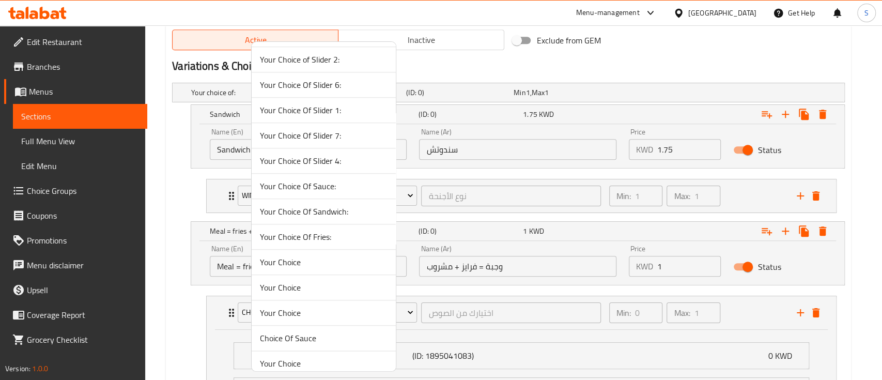
click at [328, 332] on span "Choice Of Sauce" at bounding box center [324, 338] width 128 height 12
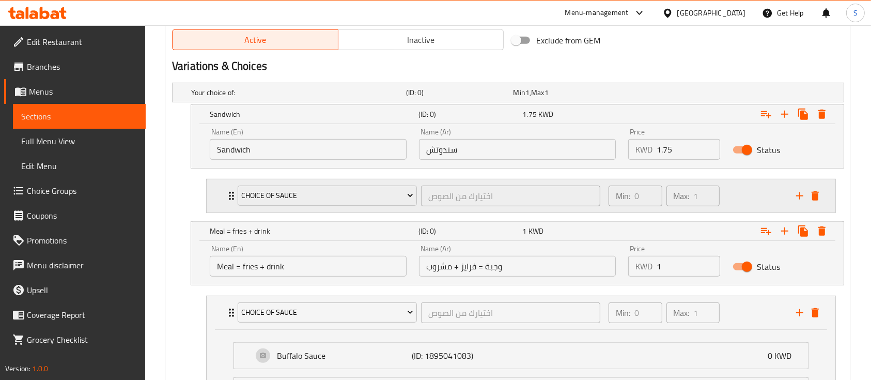
click at [747, 185] on div "Min: 0 ​ Max: 1 ​" at bounding box center [697, 195] width 188 height 33
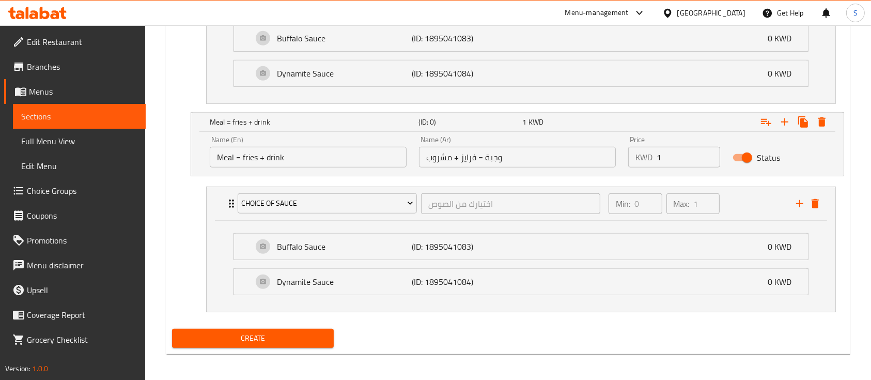
scroll to position [729, 0]
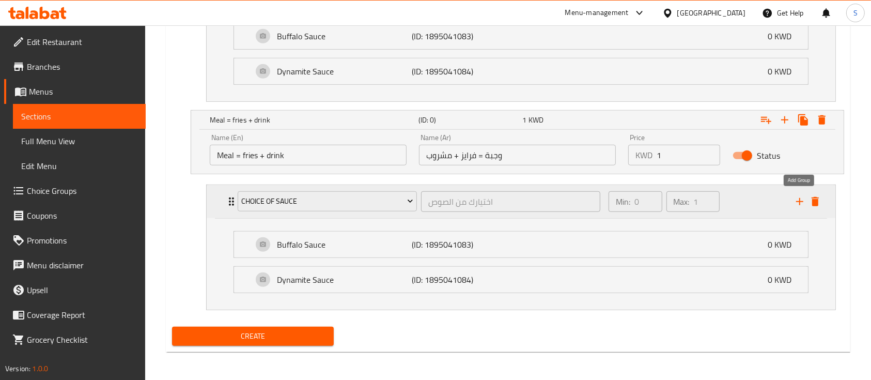
click at [804, 195] on icon "add" at bounding box center [800, 201] width 12 height 12
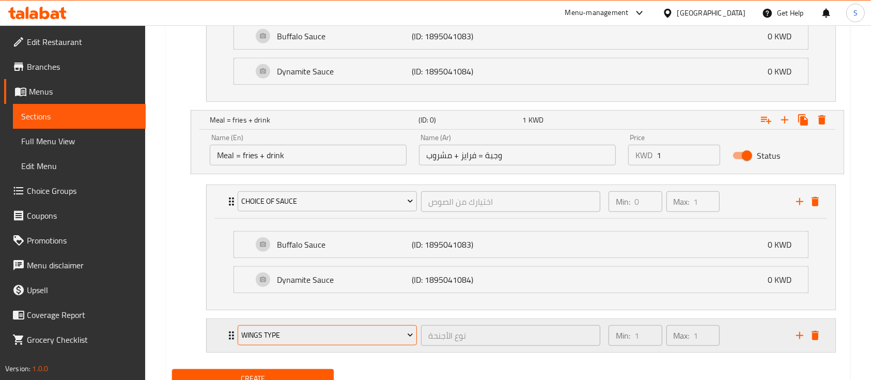
click at [331, 336] on span "Wings Type" at bounding box center [327, 335] width 172 height 13
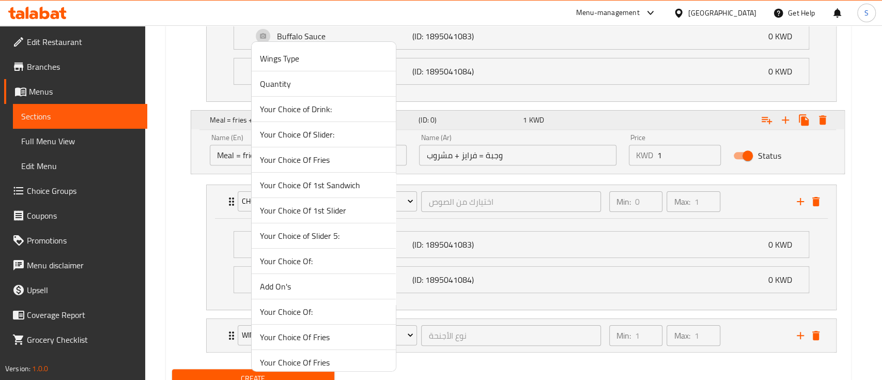
click at [335, 109] on span "Your Choice of Drink:" at bounding box center [324, 109] width 128 height 12
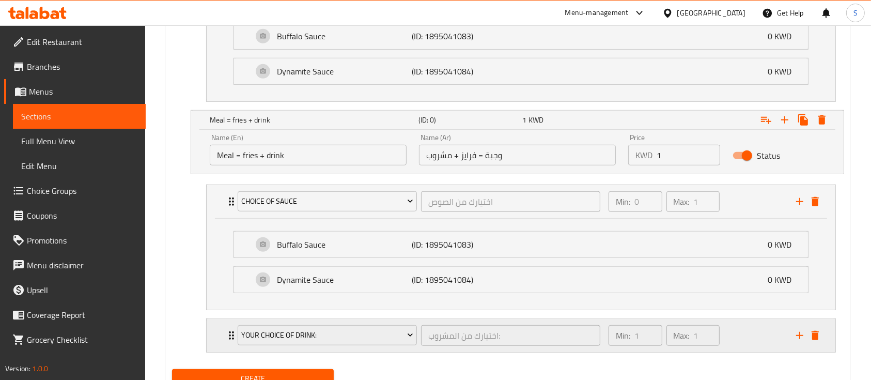
click at [730, 337] on div "Min: 1 ​ Max: 1 ​" at bounding box center [697, 335] width 188 height 33
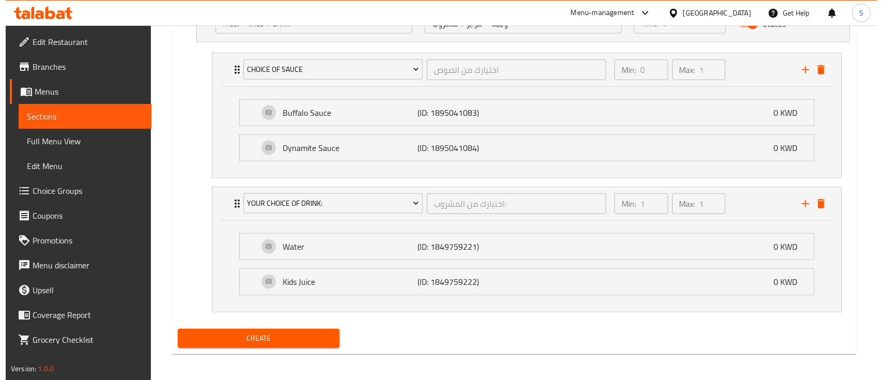
scroll to position [862, 0]
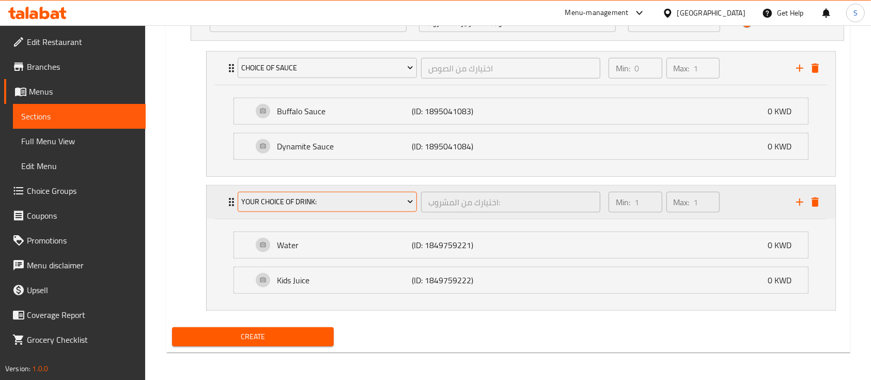
click at [405, 203] on icon "Expand" at bounding box center [410, 201] width 10 height 10
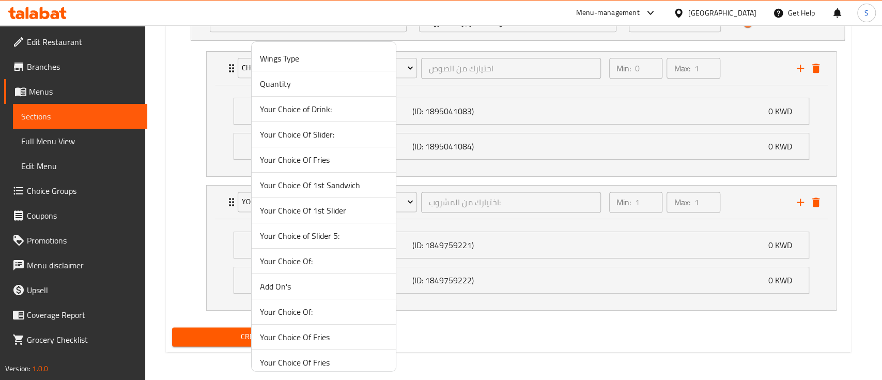
scroll to position [1620, 0]
click at [348, 209] on span "Choose Your Favorite Drink" at bounding box center [324, 210] width 128 height 12
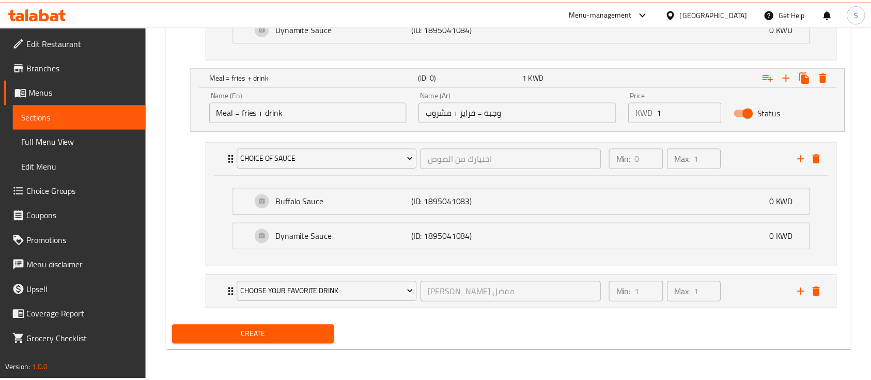
scroll to position [771, 0]
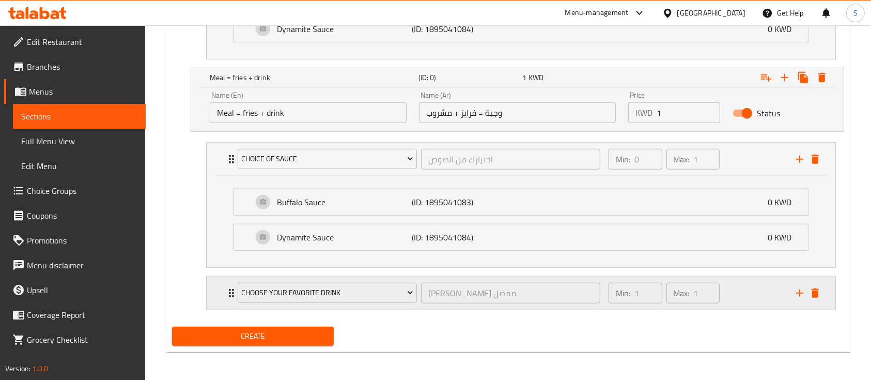
click at [749, 298] on div "Min: 1 ​ Max: 1 ​" at bounding box center [697, 292] width 188 height 33
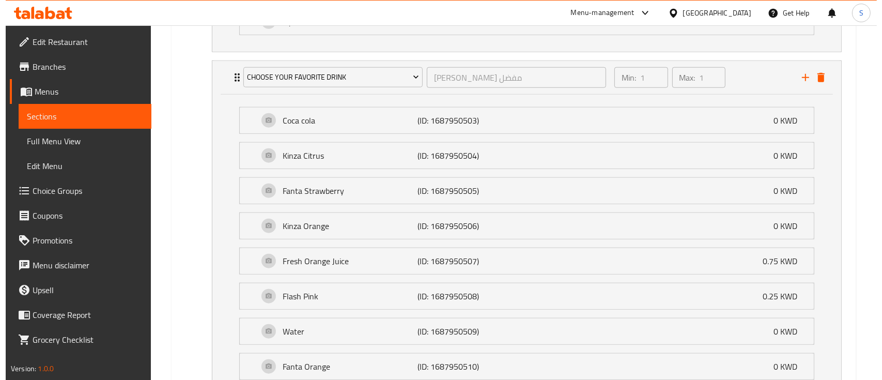
scroll to position [931, 0]
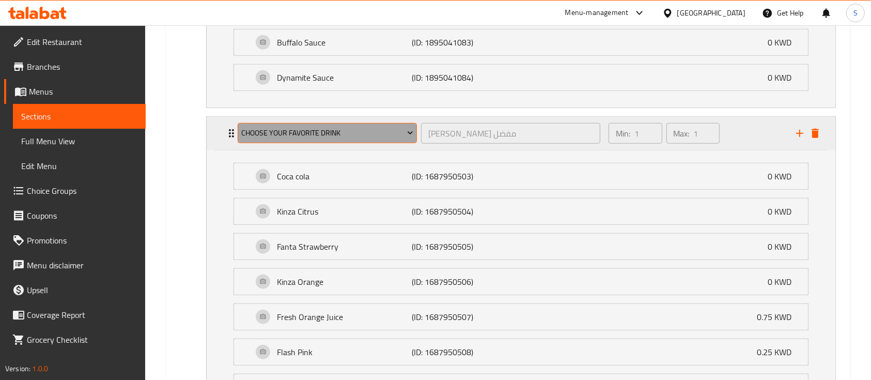
click at [396, 134] on span "Choose Your Favorite Drink" at bounding box center [327, 133] width 172 height 13
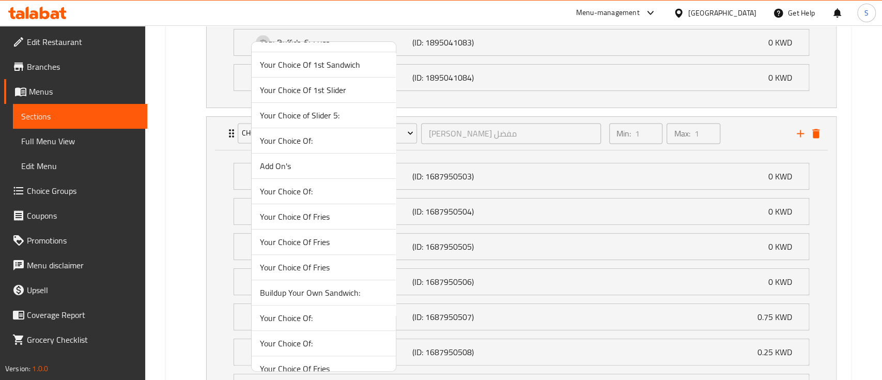
scroll to position [0, 0]
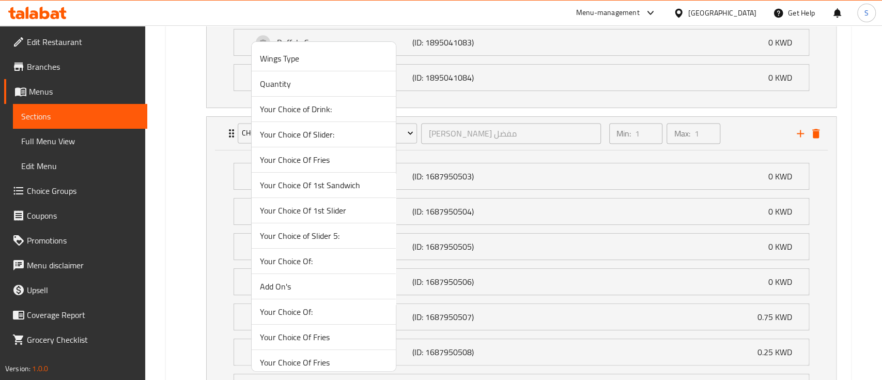
click at [360, 105] on span "Your Choice of Drink:" at bounding box center [324, 109] width 128 height 12
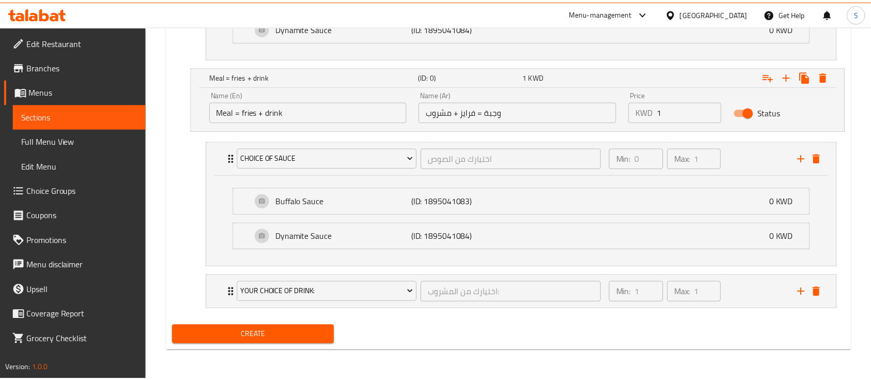
scroll to position [771, 0]
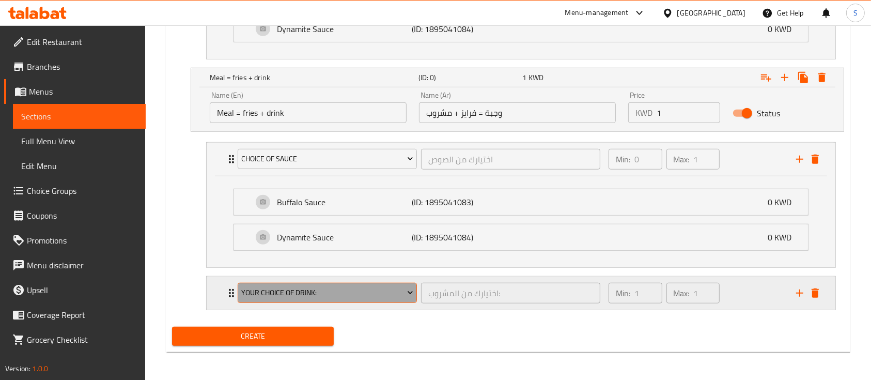
click at [370, 286] on span "Your Choice of Drink:" at bounding box center [327, 292] width 172 height 13
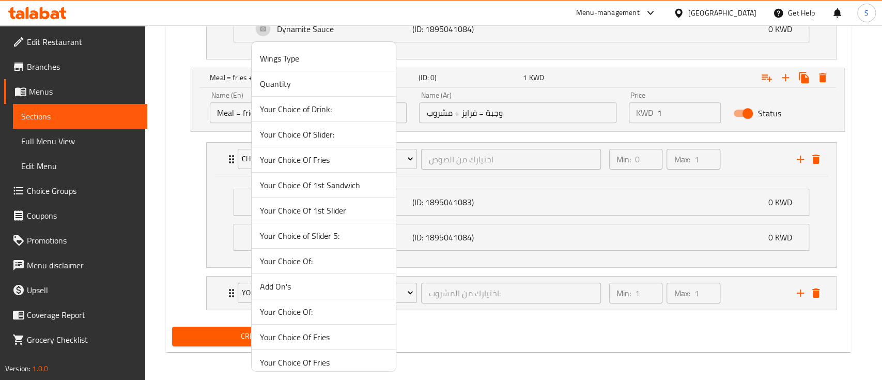
click at [754, 292] on div at bounding box center [441, 190] width 882 height 380
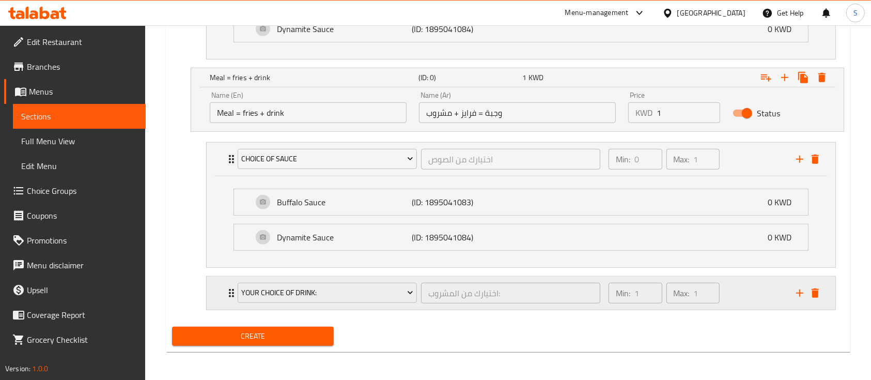
click at [743, 287] on div "Min: 1 ​ Max: 1 ​" at bounding box center [697, 292] width 188 height 33
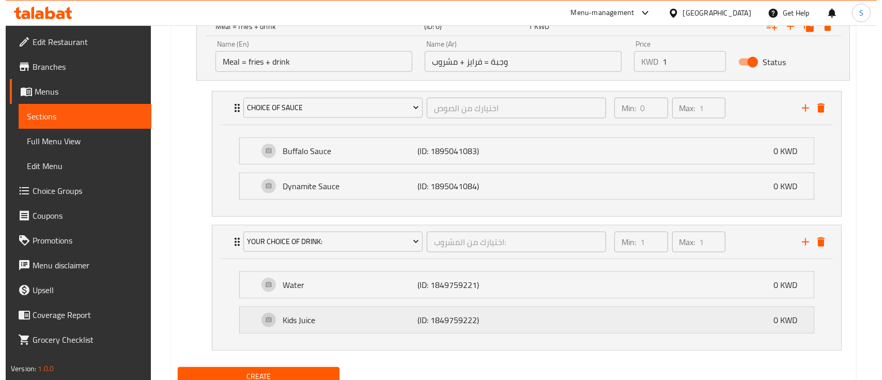
scroll to position [862, 0]
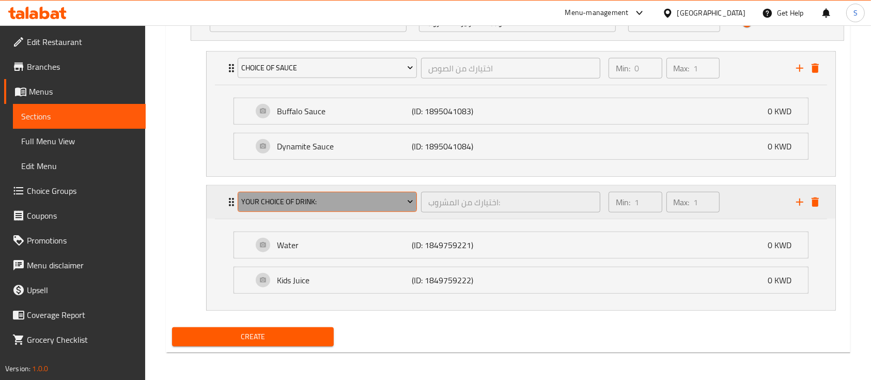
click at [376, 203] on span "Your Choice of Drink:" at bounding box center [327, 201] width 172 height 13
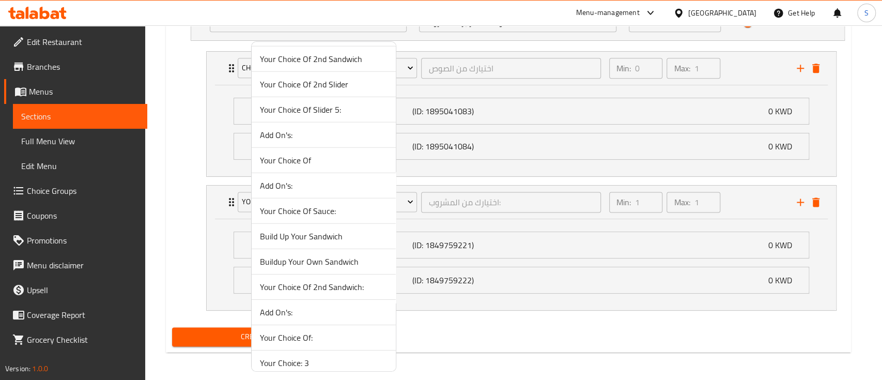
scroll to position [1671, 0]
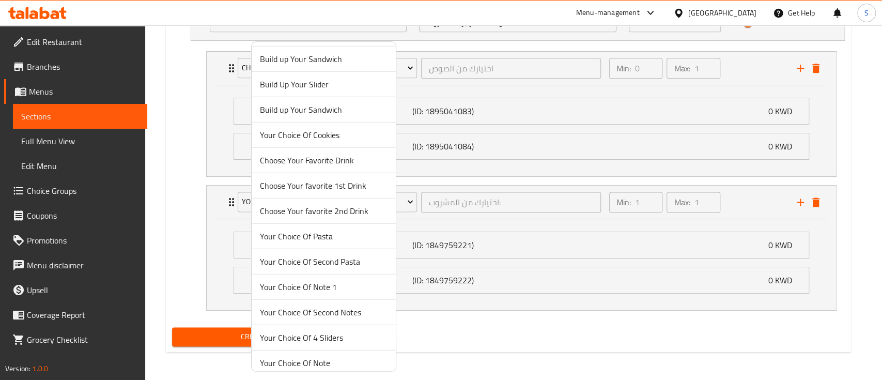
click at [343, 154] on span "Choose Your Favorite Drink" at bounding box center [324, 160] width 128 height 12
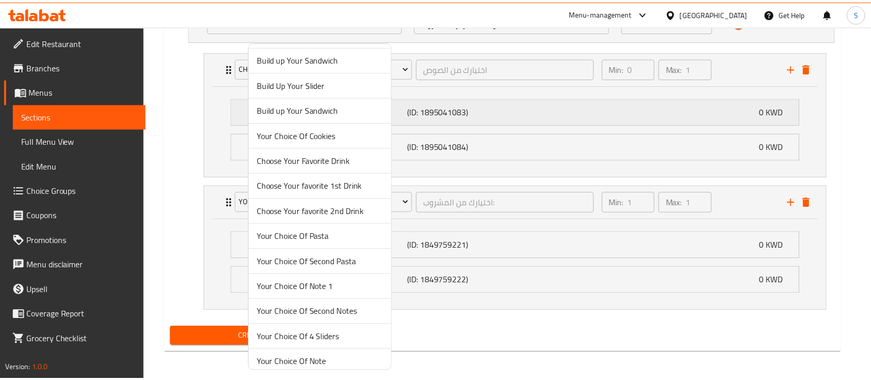
scroll to position [771, 0]
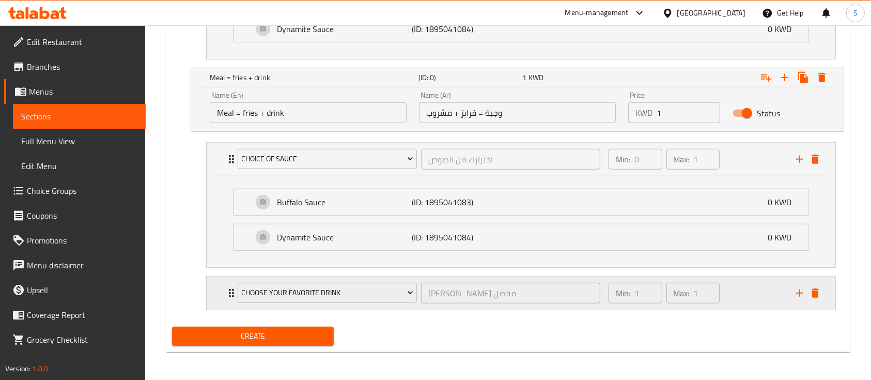
click at [730, 295] on div "Min: 1 ​ Max: 1 ​" at bounding box center [697, 292] width 188 height 33
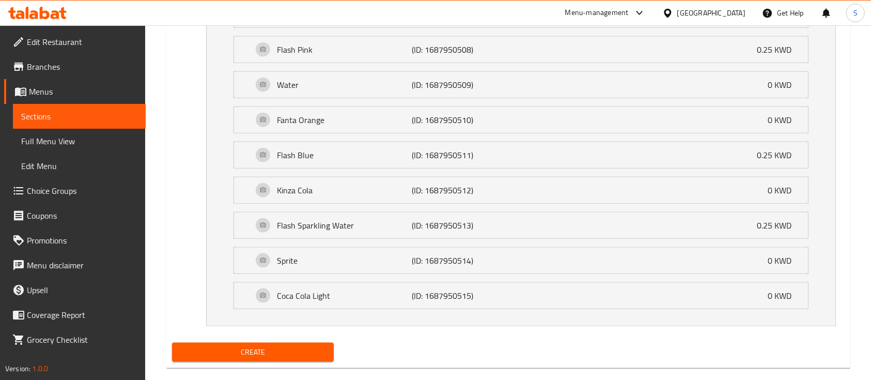
scroll to position [1248, 0]
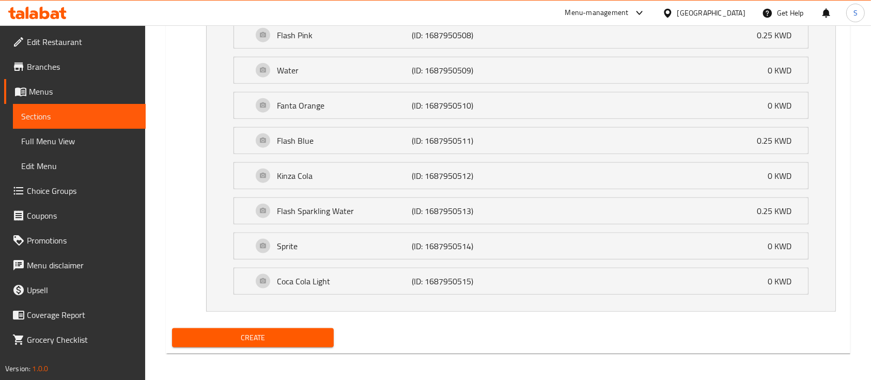
click at [300, 336] on span "Create" at bounding box center [252, 337] width 145 height 13
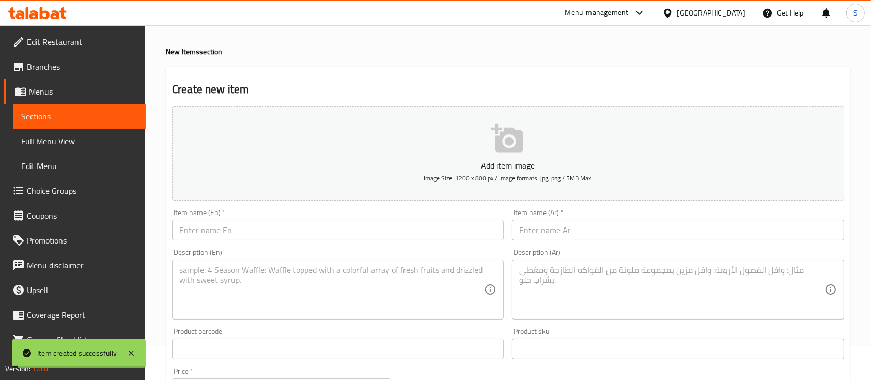
scroll to position [0, 0]
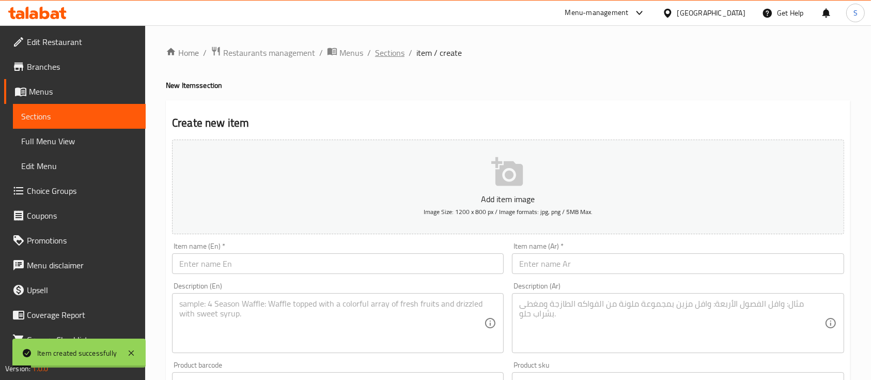
click at [389, 52] on span "Sections" at bounding box center [389, 53] width 29 height 12
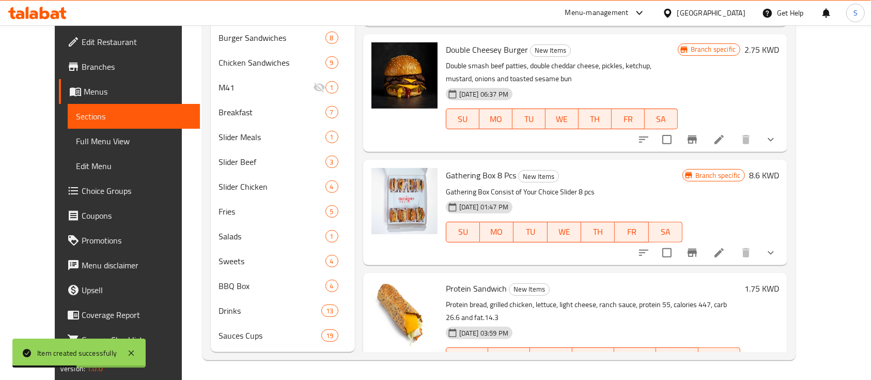
scroll to position [352, 0]
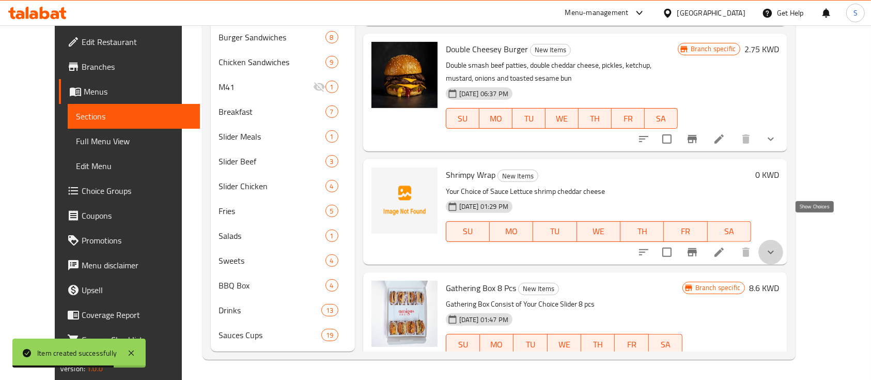
click at [777, 246] on icon "show more" at bounding box center [771, 252] width 12 height 12
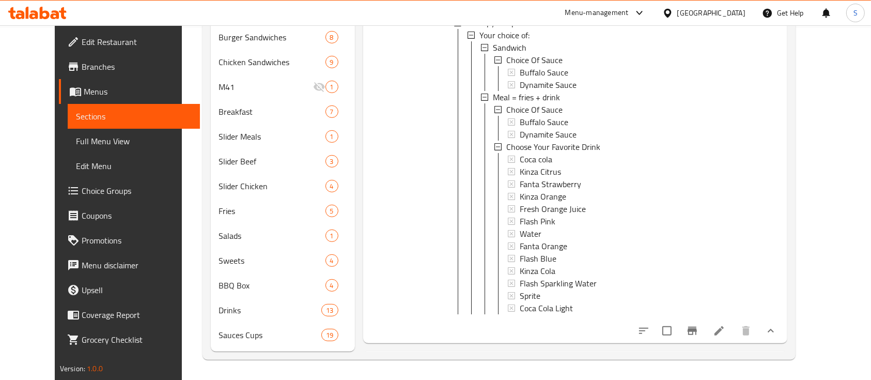
scroll to position [543, 0]
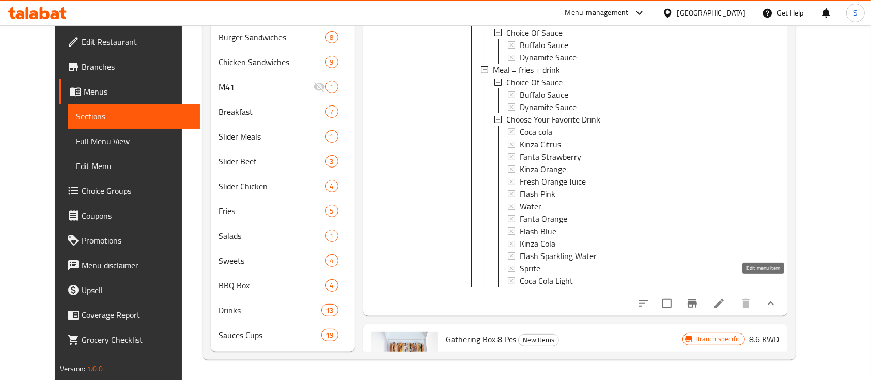
click at [725, 297] on icon at bounding box center [719, 303] width 12 height 12
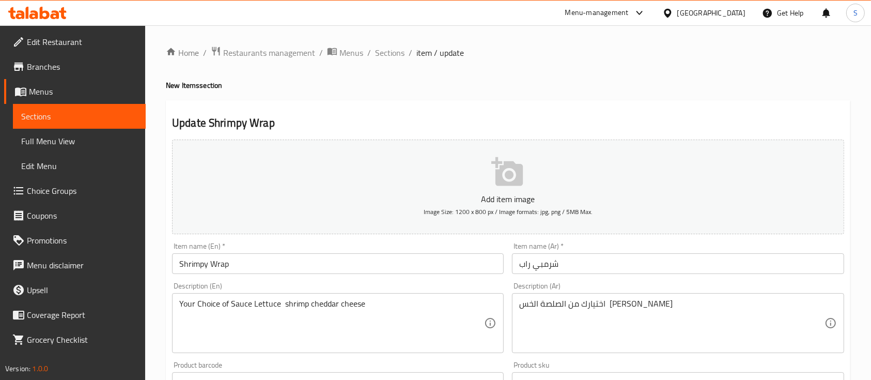
scroll to position [500, 0]
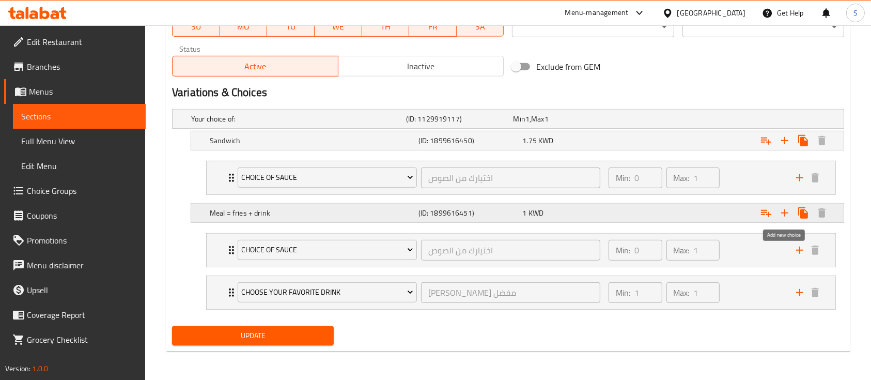
click at [790, 211] on icon "Expand" at bounding box center [785, 213] width 12 height 12
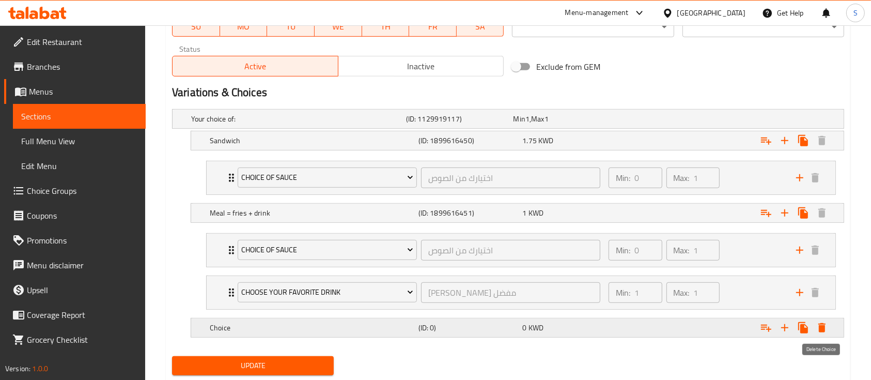
click at [823, 325] on icon "Expand" at bounding box center [821, 327] width 7 height 9
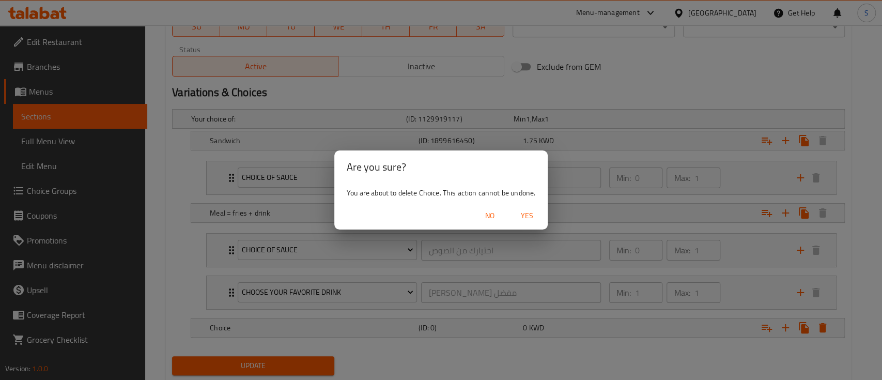
click at [522, 225] on button "Yes" at bounding box center [527, 215] width 33 height 19
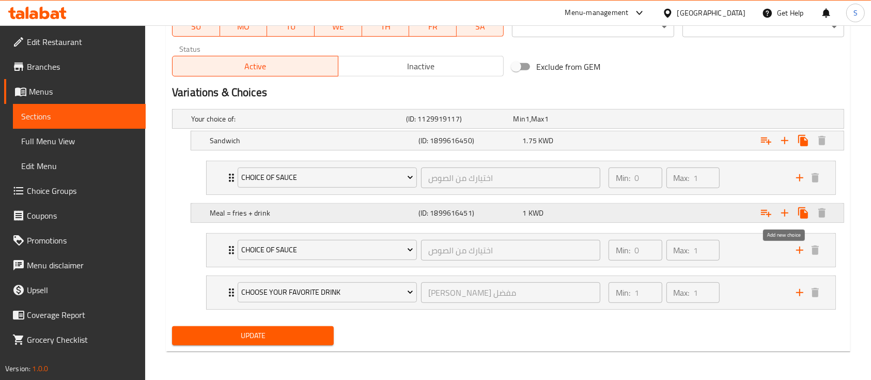
click at [771, 209] on icon "Expand" at bounding box center [766, 213] width 12 height 12
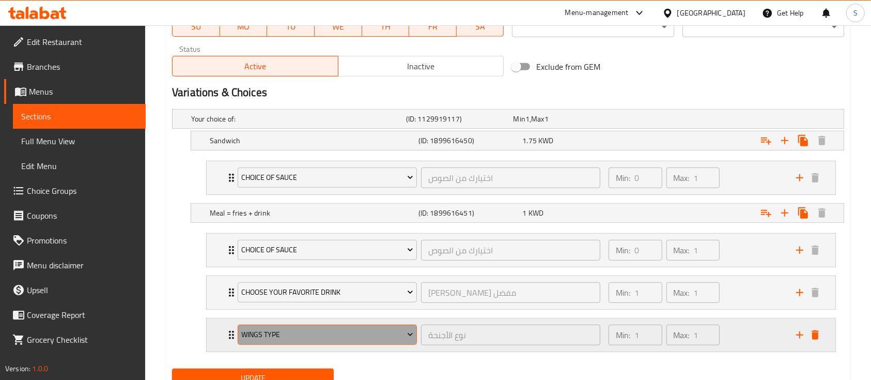
click at [295, 332] on span "Wings Type" at bounding box center [327, 334] width 172 height 13
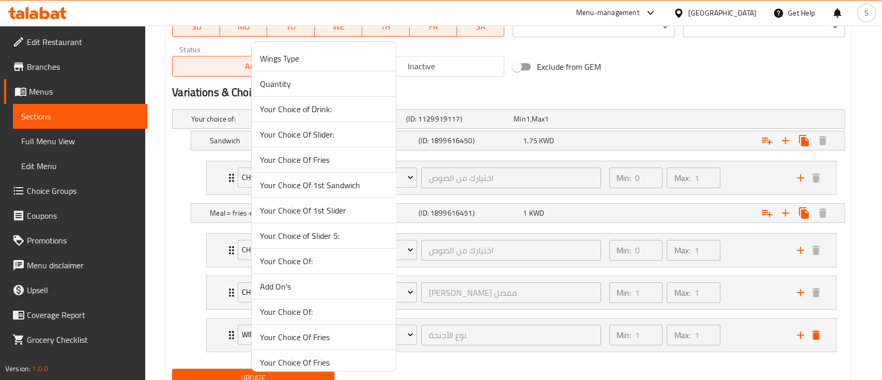
click at [359, 161] on span "Your Choice Of Fries" at bounding box center [324, 159] width 128 height 12
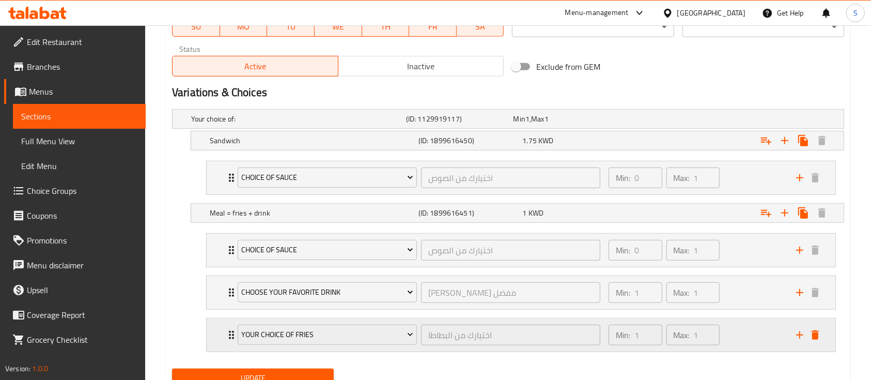
click at [743, 341] on div "Min: 1 ​ Max: 1 ​" at bounding box center [697, 334] width 188 height 33
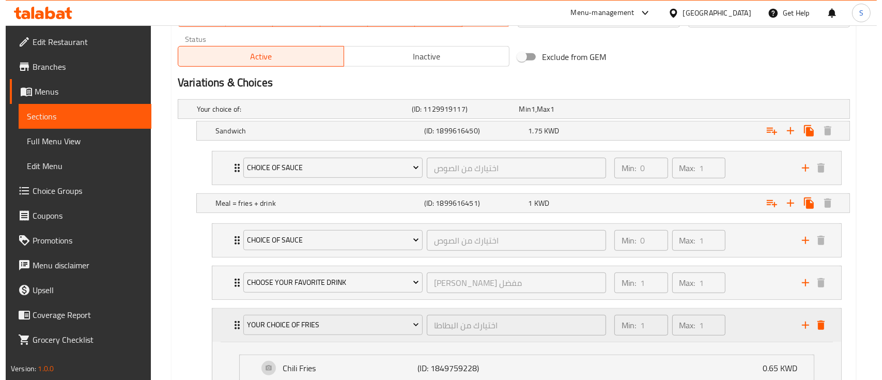
scroll to position [703, 0]
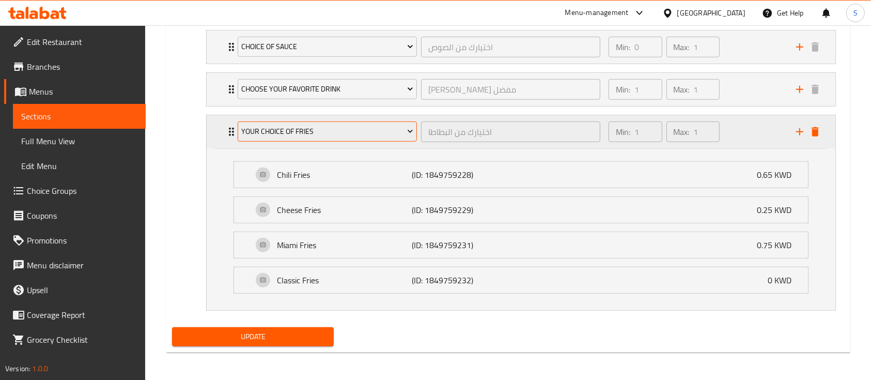
click at [353, 128] on span "Your Choice Of Fries" at bounding box center [327, 131] width 172 height 13
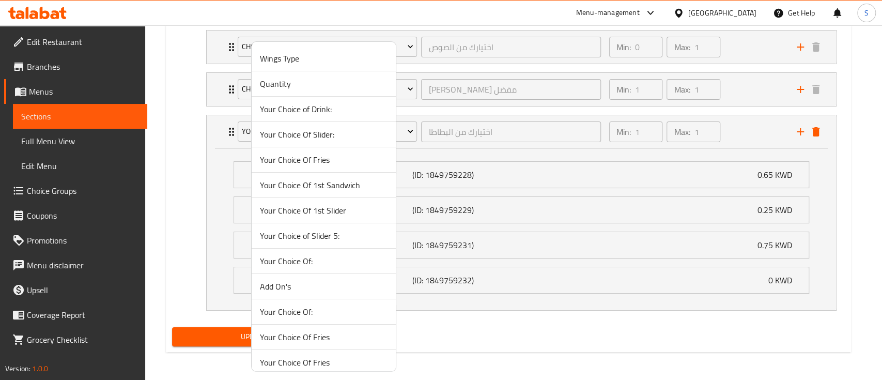
click at [294, 337] on span "Your Choice Of Fries" at bounding box center [324, 337] width 128 height 12
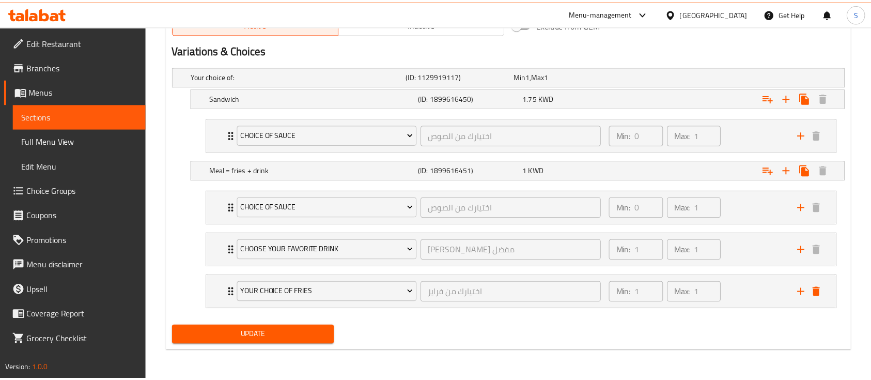
scroll to position [542, 0]
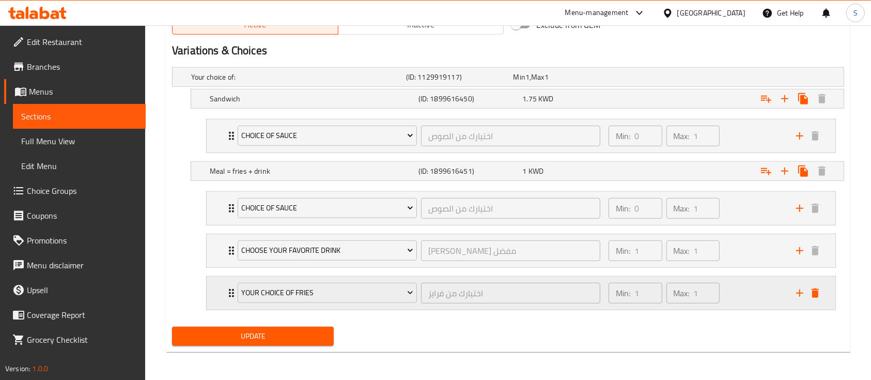
click at [737, 285] on div "Min: 1 ​ Max: 1 ​" at bounding box center [697, 292] width 188 height 33
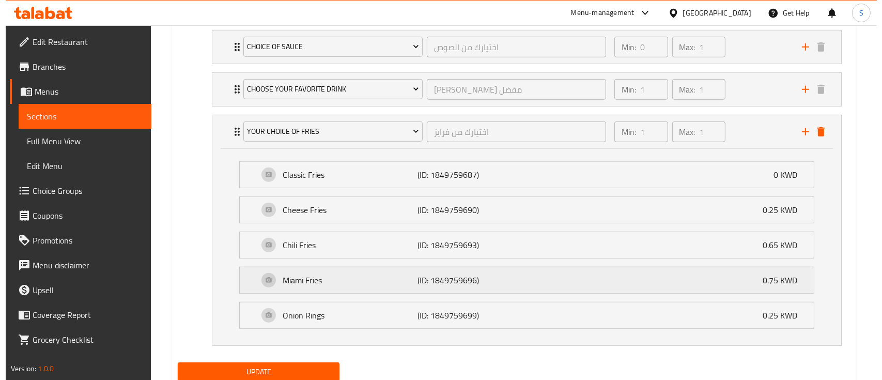
scroll to position [738, 0]
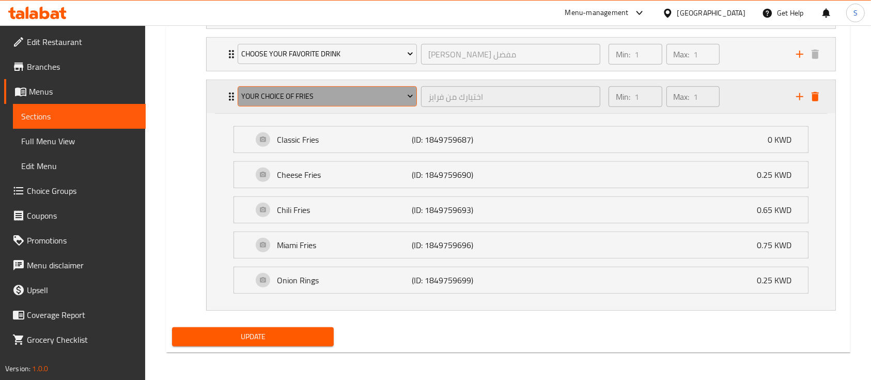
click at [339, 94] on span "Your Choice Of Fries" at bounding box center [327, 96] width 172 height 13
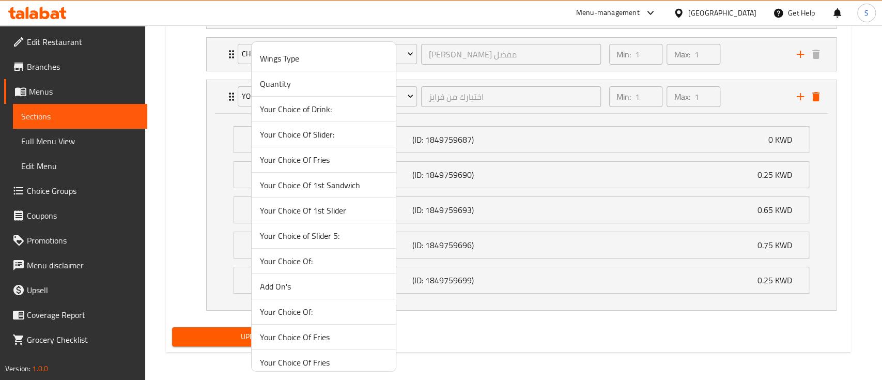
click at [855, 183] on div at bounding box center [441, 190] width 882 height 380
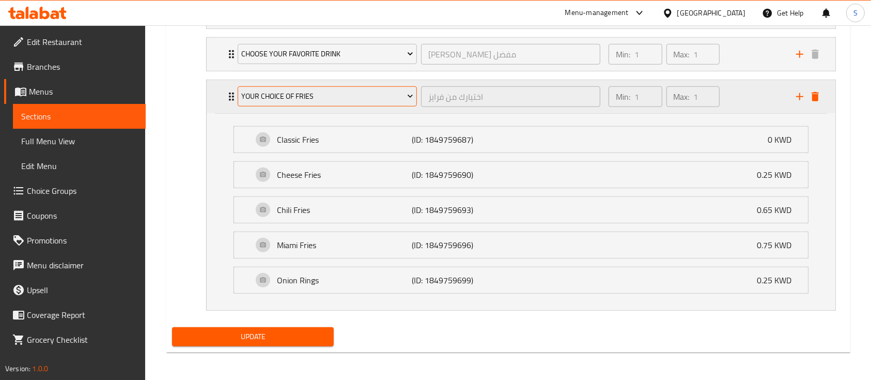
click at [374, 99] on span "Your Choice Of Fries" at bounding box center [327, 96] width 172 height 13
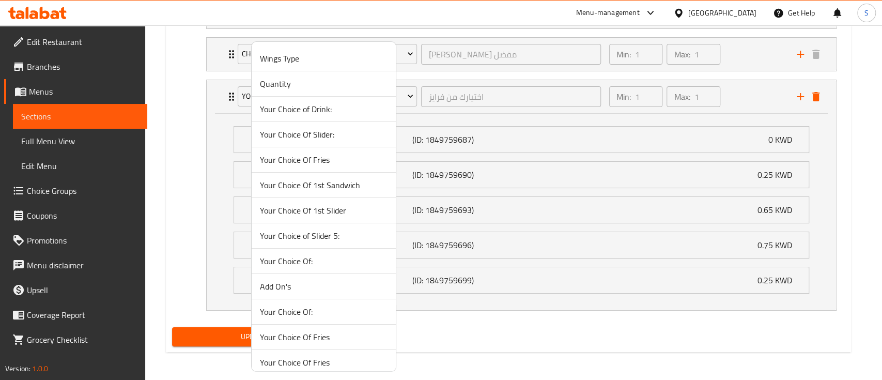
scroll to position [180, 0]
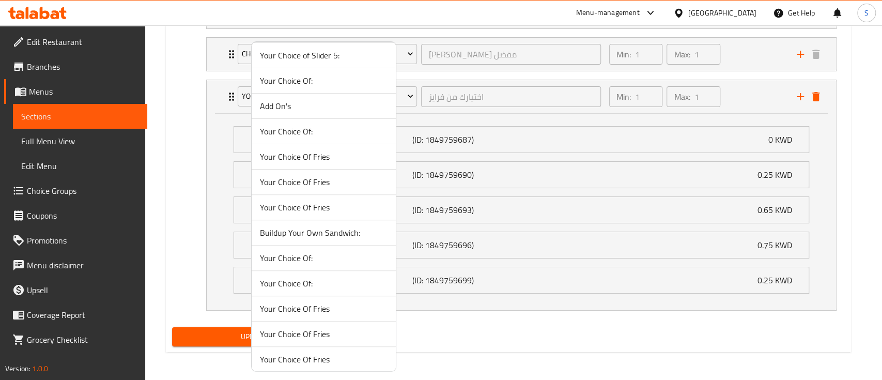
click at [283, 309] on span "Your Choice Of Fries" at bounding box center [324, 308] width 128 height 12
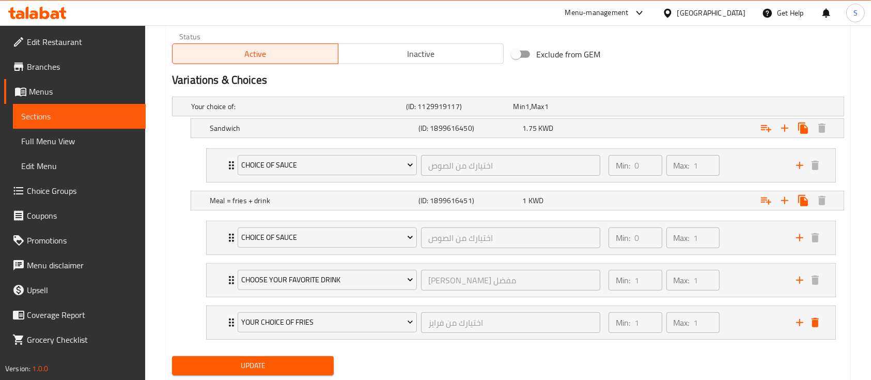
scroll to position [542, 0]
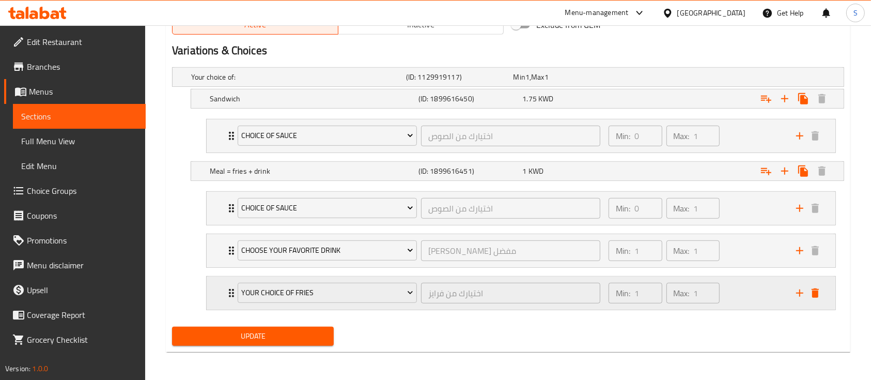
click at [757, 298] on div "Min: 1 ​ Max: 1 ​" at bounding box center [697, 292] width 188 height 33
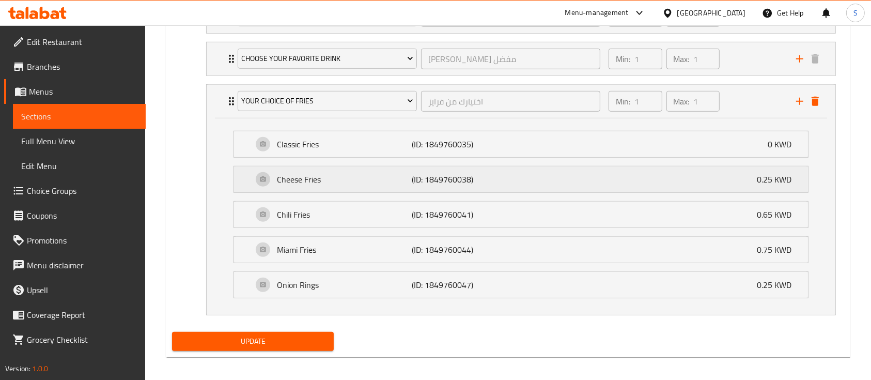
scroll to position [738, 0]
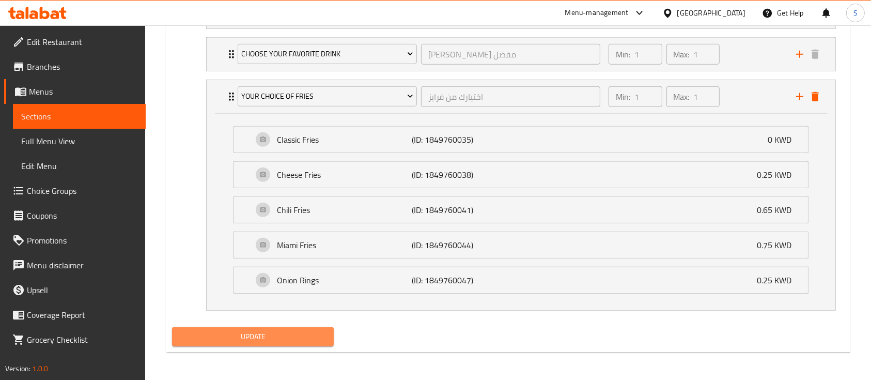
click at [228, 339] on span "Update" at bounding box center [252, 336] width 145 height 13
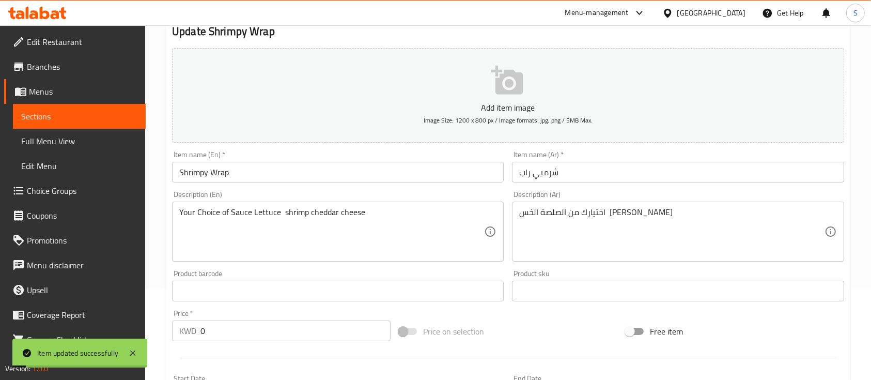
scroll to position [0, 0]
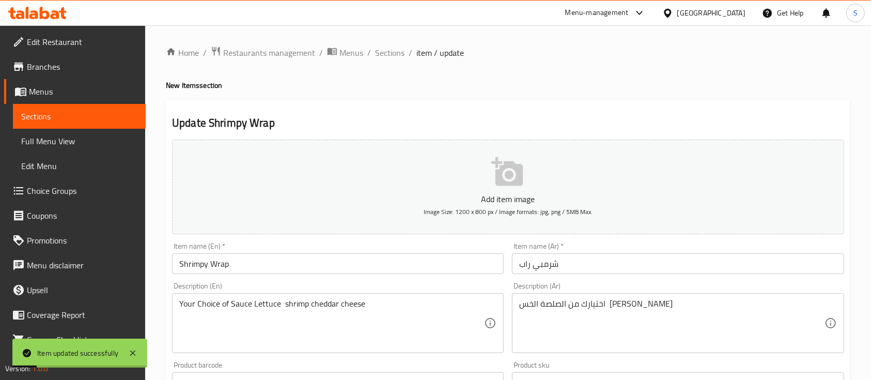
drag, startPoint x: 387, startPoint y: 52, endPoint x: 405, endPoint y: 72, distance: 27.5
click at [387, 52] on span "Sections" at bounding box center [389, 53] width 29 height 12
